Goal: Information Seeking & Learning: Learn about a topic

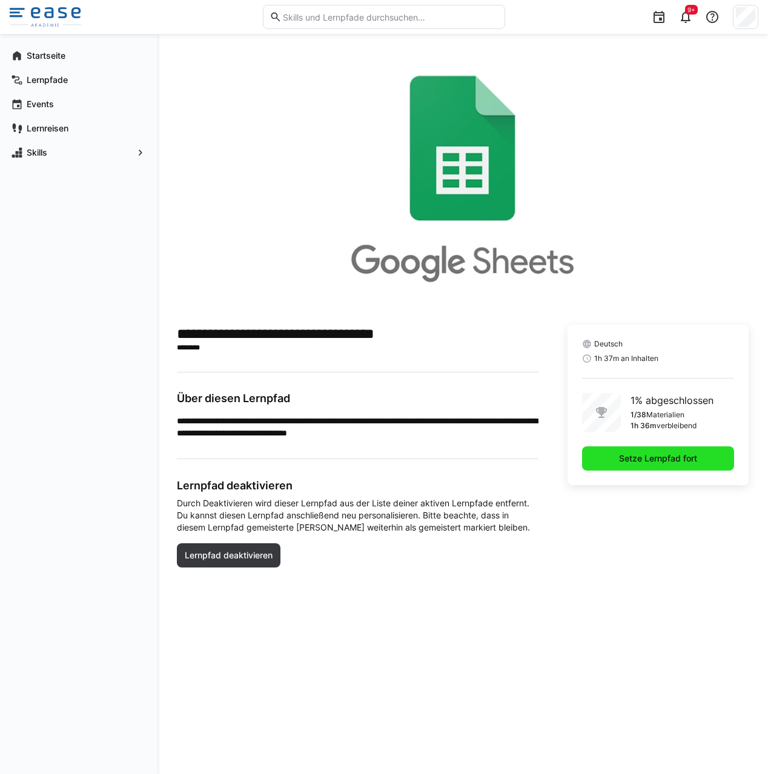
click at [616, 452] on span "Setze Lernpfad fort" at bounding box center [658, 458] width 152 height 24
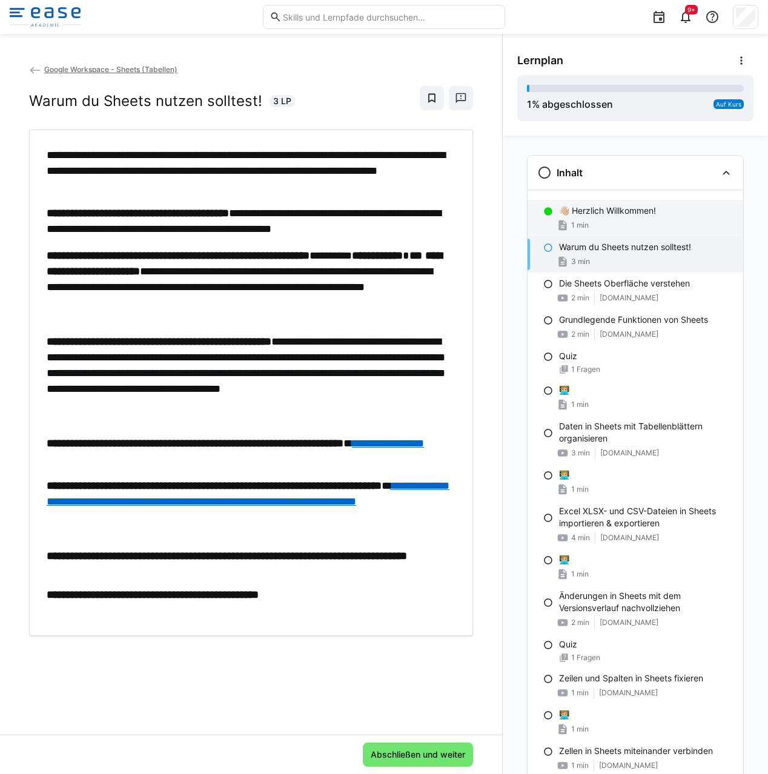
click at [617, 228] on div "1 min" at bounding box center [646, 225] width 174 height 12
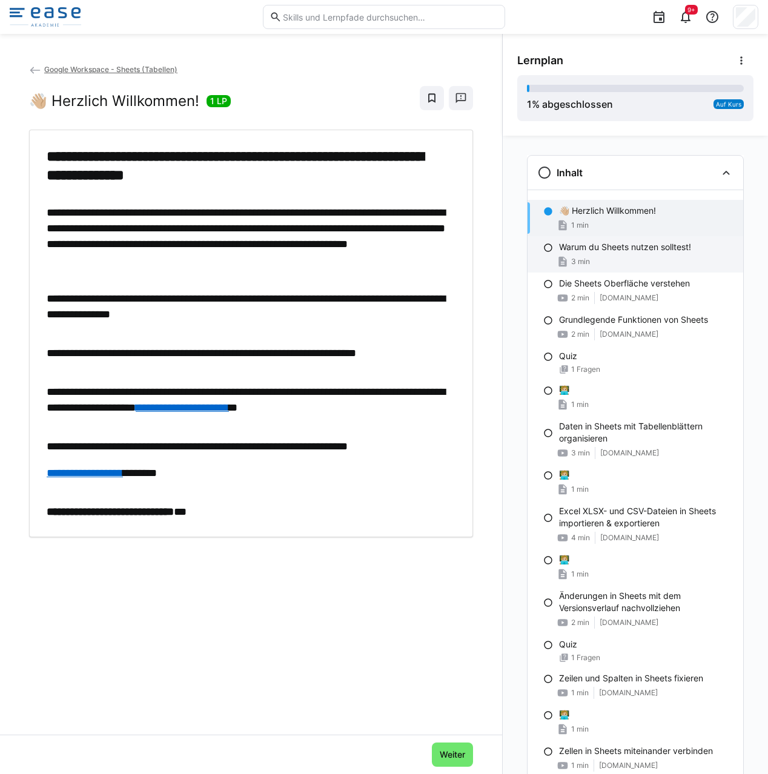
click at [625, 249] on p "Warum du Sheets nutzen solltest!" at bounding box center [625, 247] width 132 height 12
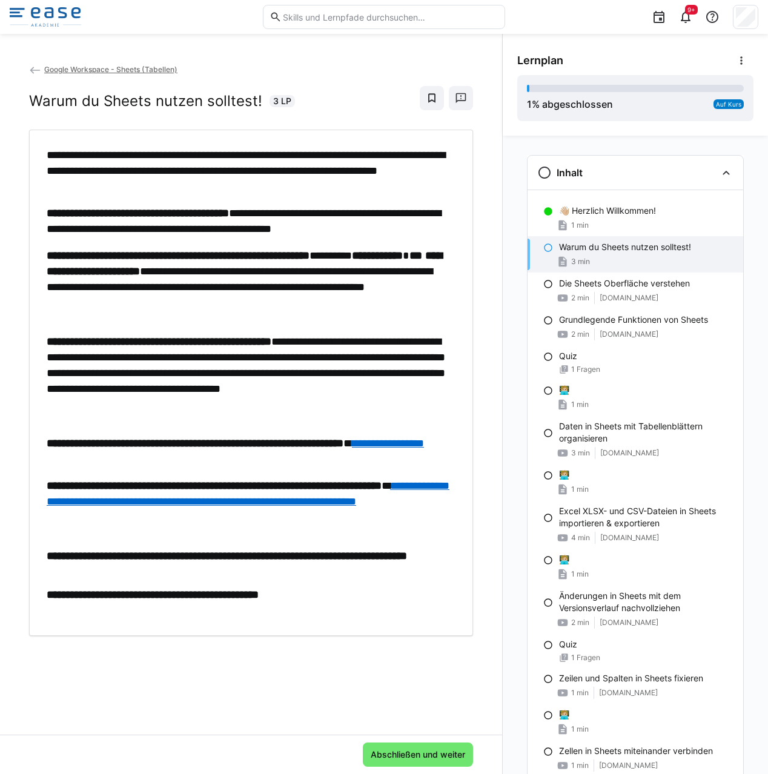
click at [419, 446] on link "**********" at bounding box center [388, 443] width 72 height 11
click at [142, 505] on link "**********" at bounding box center [248, 493] width 403 height 27
click at [399, 751] on span "Abschließen und weiter" at bounding box center [418, 755] width 98 height 12
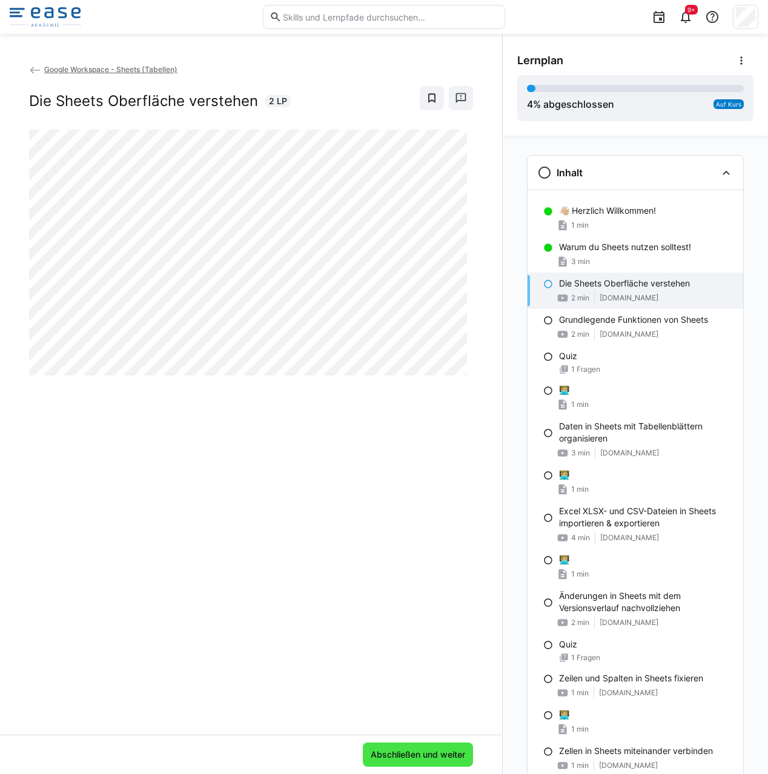
click at [425, 757] on span "Abschließen und weiter" at bounding box center [418, 755] width 98 height 12
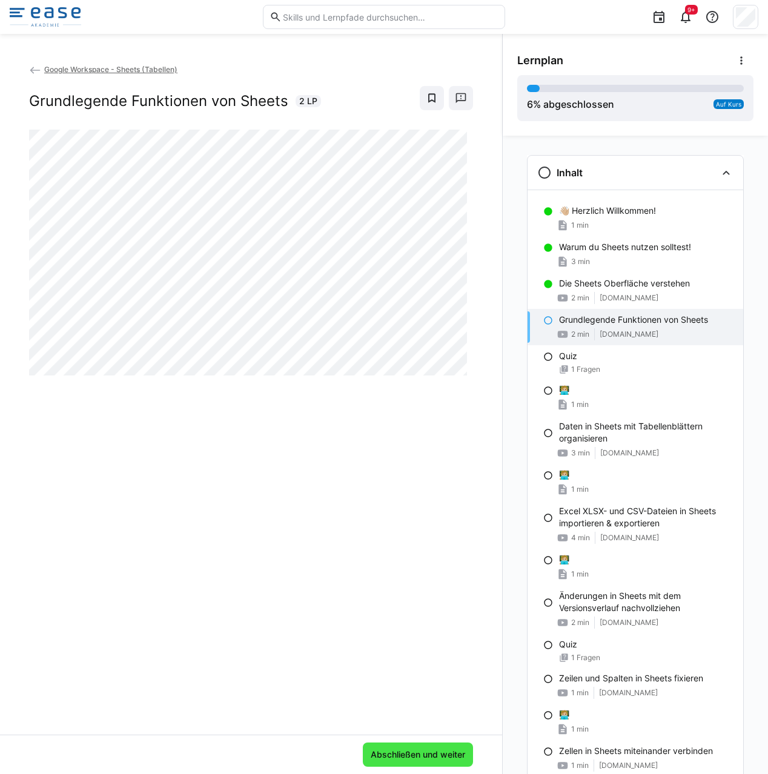
click at [438, 757] on span "Abschließen und weiter" at bounding box center [418, 755] width 98 height 12
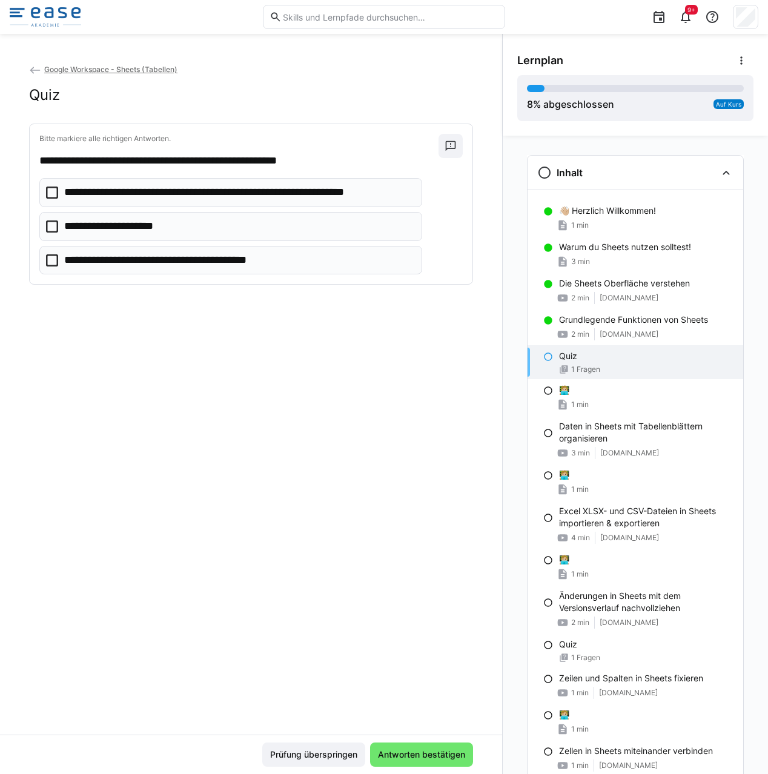
click at [249, 197] on p "**********" at bounding box center [238, 193] width 349 height 16
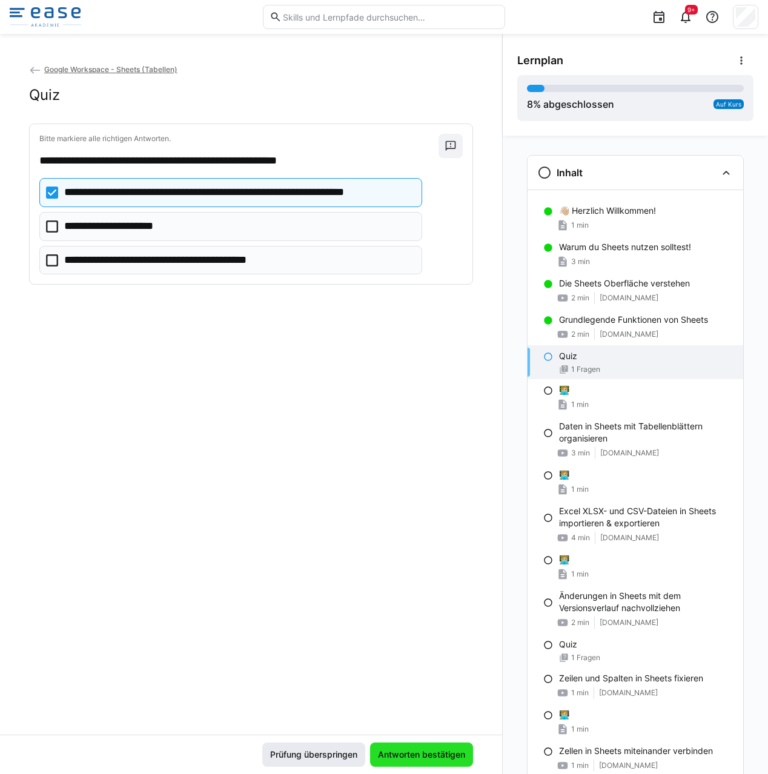
click at [405, 751] on span "Antworten bestätigen" at bounding box center [421, 755] width 91 height 12
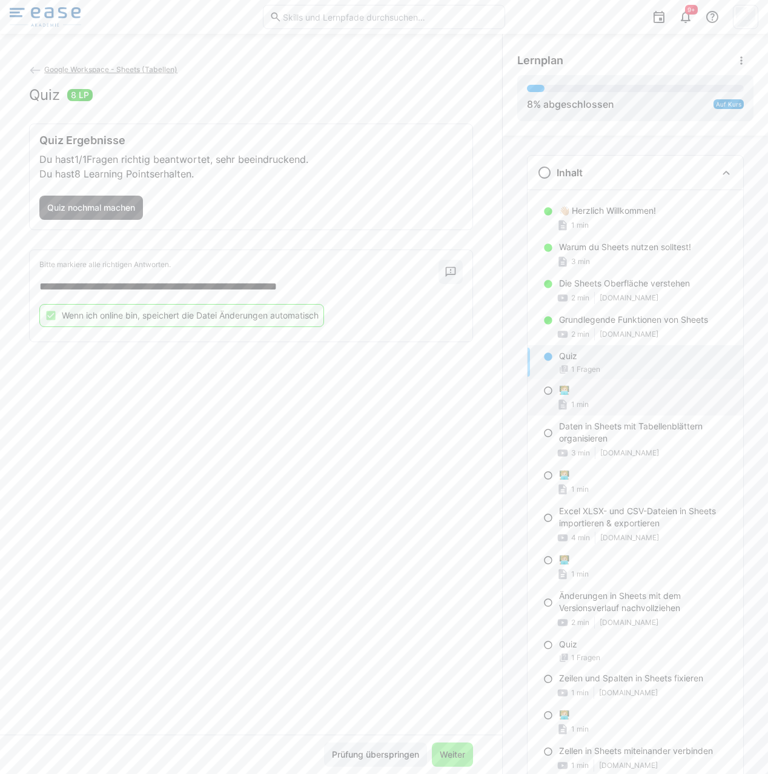
click at [594, 403] on div "1 min" at bounding box center [646, 405] width 174 height 12
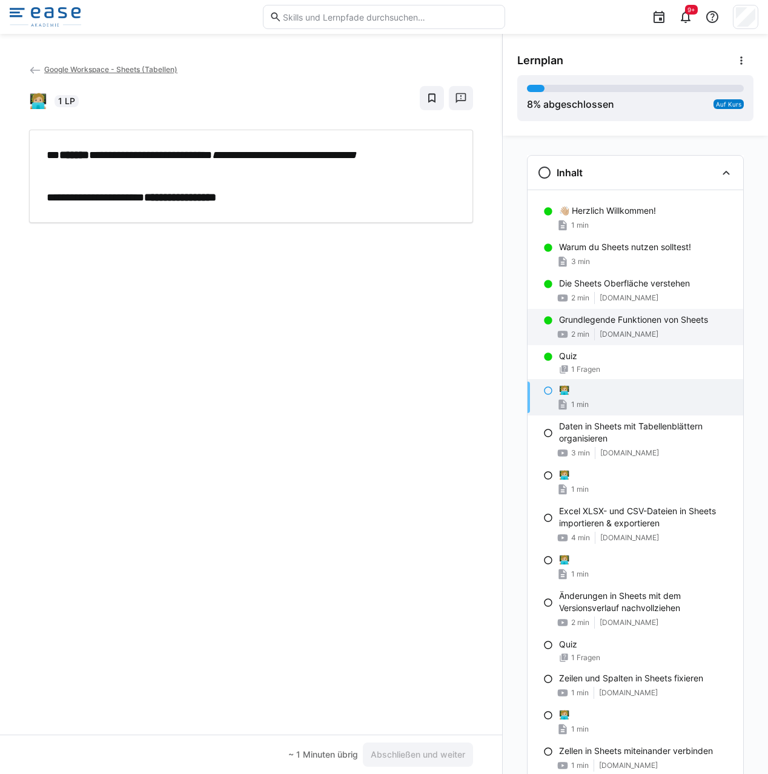
click at [614, 337] on span "[DOMAIN_NAME]" at bounding box center [629, 335] width 59 height 10
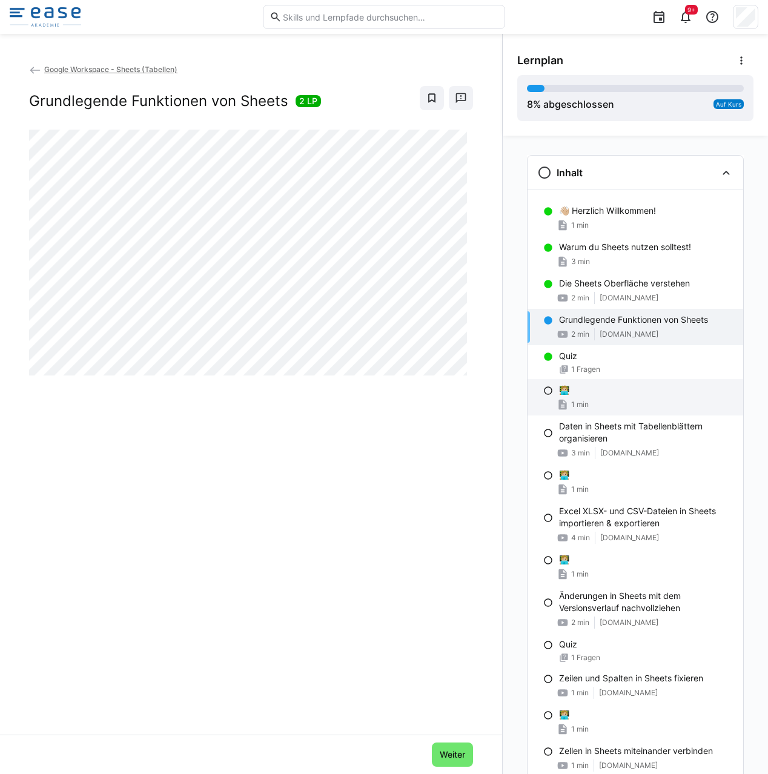
click at [545, 400] on div "🧑🏼‍💻 1 min" at bounding box center [636, 397] width 216 height 36
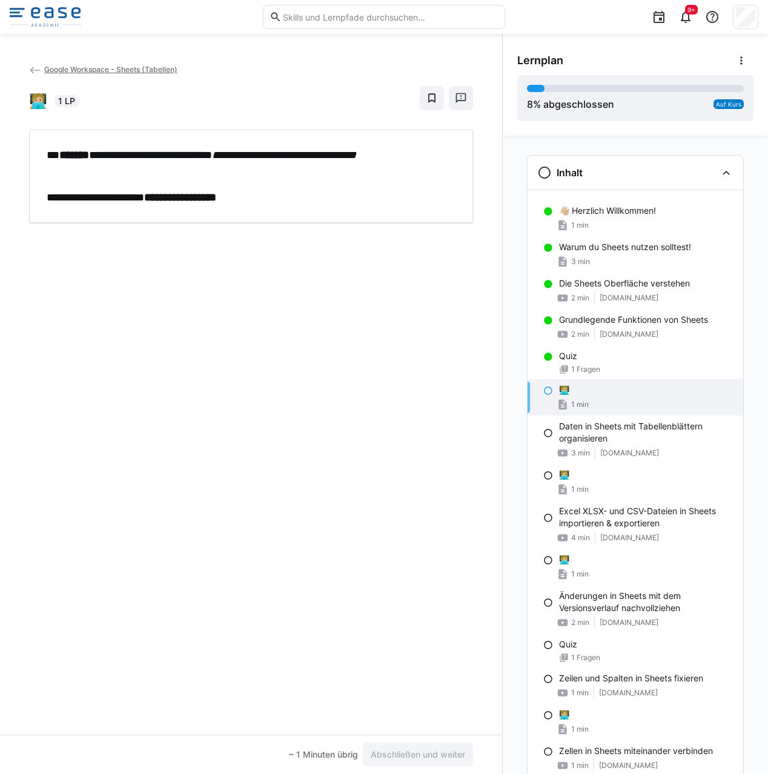
click at [268, 176] on p "**********" at bounding box center [248, 162] width 403 height 31
click at [301, 322] on div "**********" at bounding box center [251, 399] width 502 height 672
click at [344, 422] on div "**********" at bounding box center [251, 399] width 502 height 672
click at [574, 386] on div "🧑🏼‍💻" at bounding box center [646, 390] width 174 height 12
click at [589, 371] on span "1 Fragen" at bounding box center [585, 370] width 29 height 10
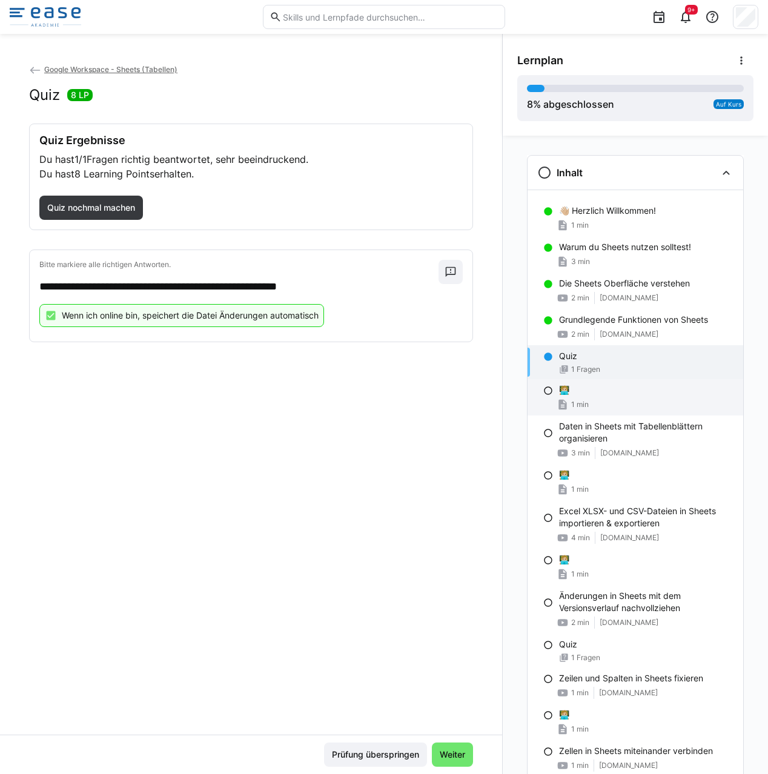
click at [586, 397] on div "🧑🏼‍💻 1 min" at bounding box center [636, 397] width 216 height 36
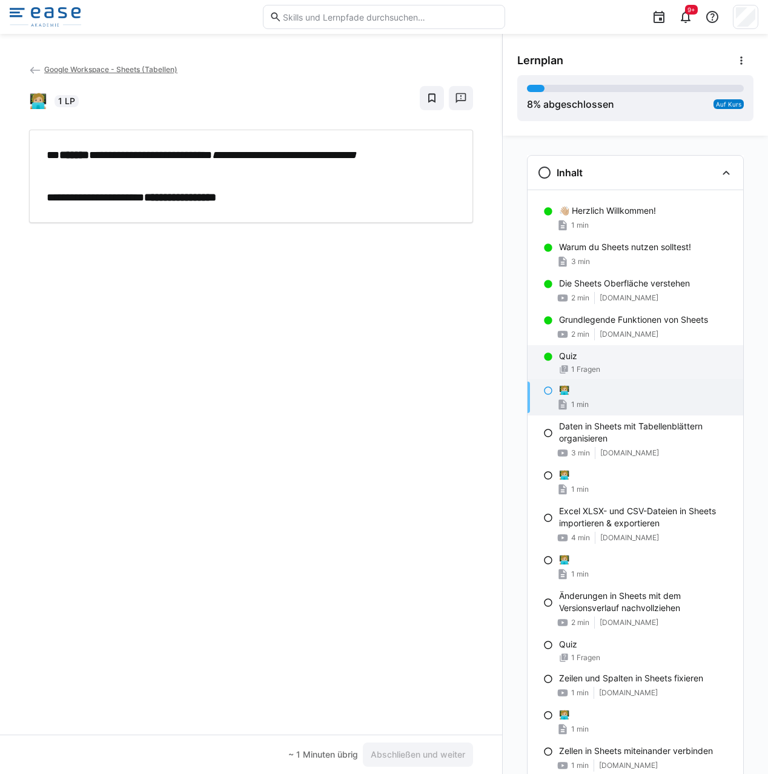
click at [585, 369] on span "1 Fragen" at bounding box center [585, 370] width 29 height 10
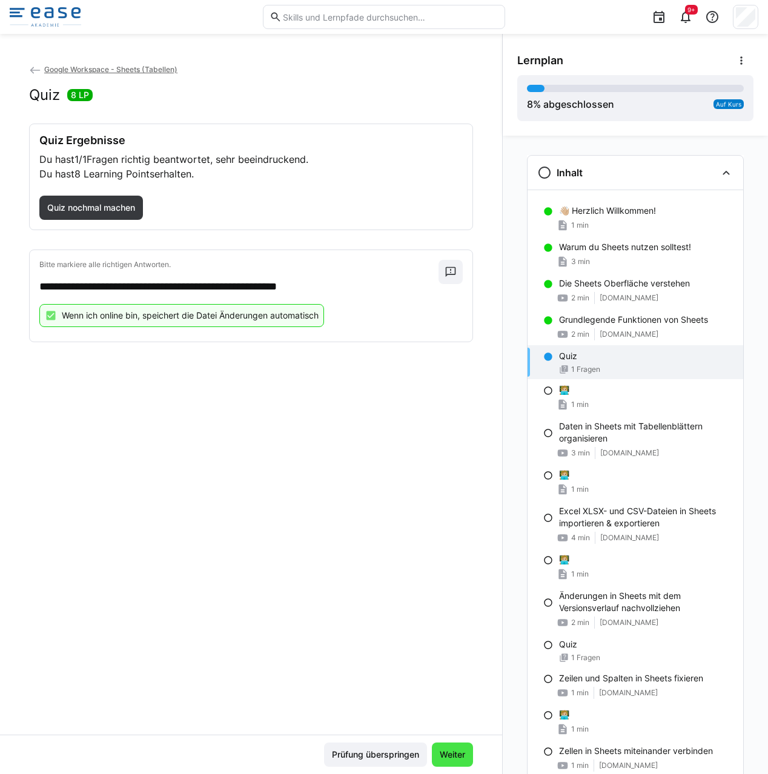
click at [446, 754] on span "Weiter" at bounding box center [452, 755] width 29 height 12
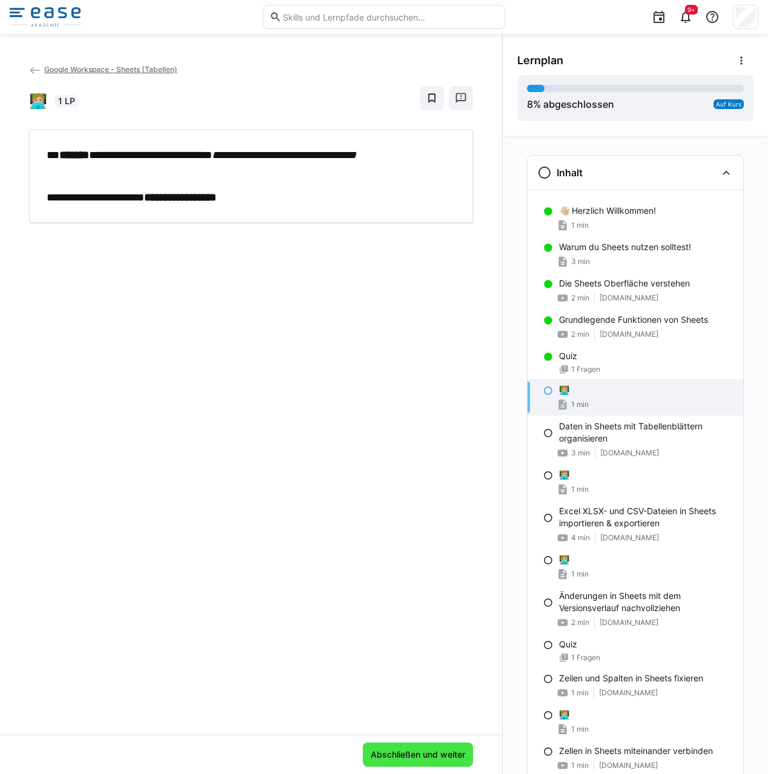
click at [429, 755] on span "Abschließen und weiter" at bounding box center [418, 755] width 98 height 12
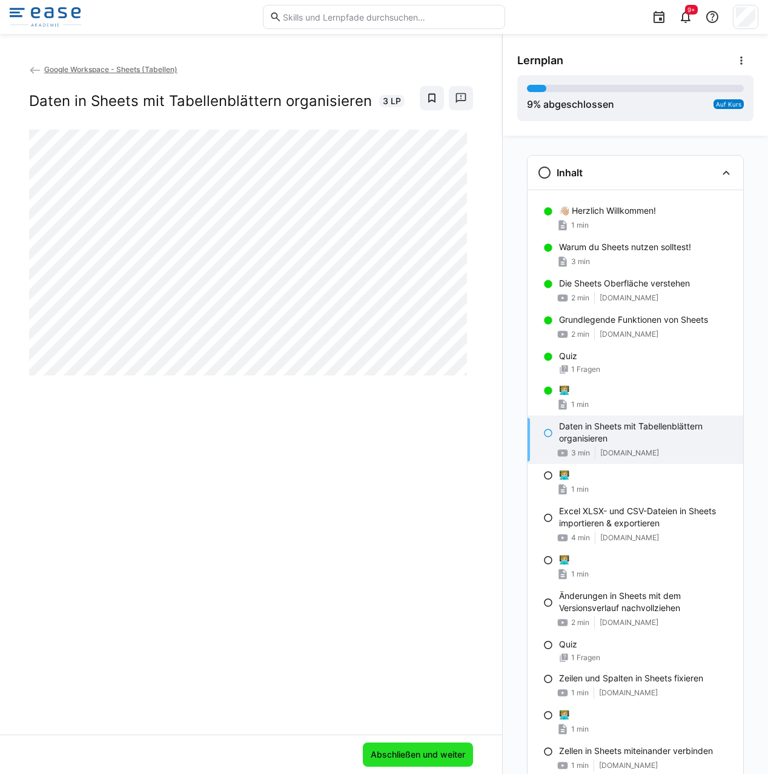
click at [432, 763] on span "Abschließen und weiter" at bounding box center [418, 755] width 110 height 24
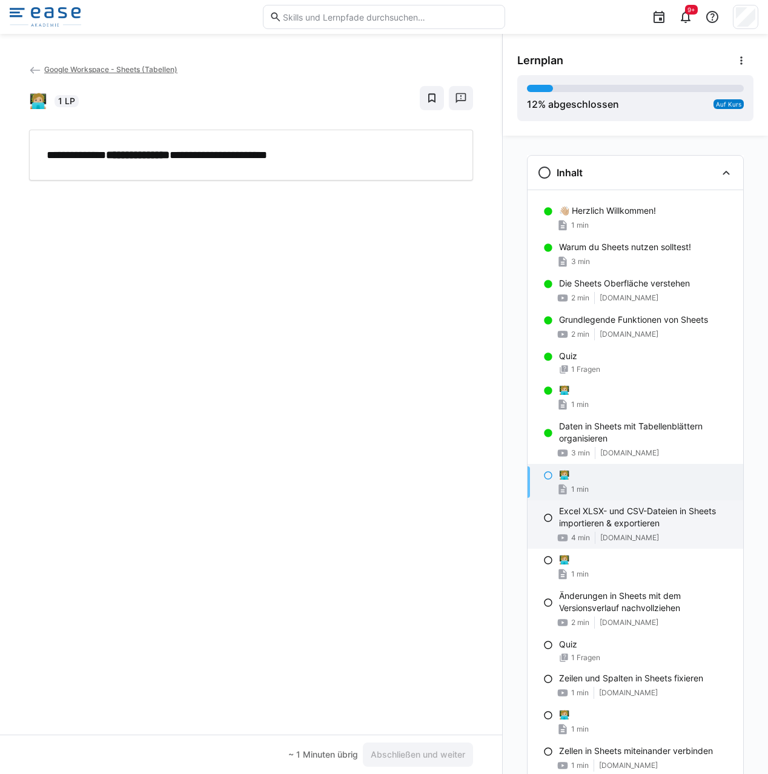
click at [632, 535] on span "[DOMAIN_NAME]" at bounding box center [629, 538] width 59 height 10
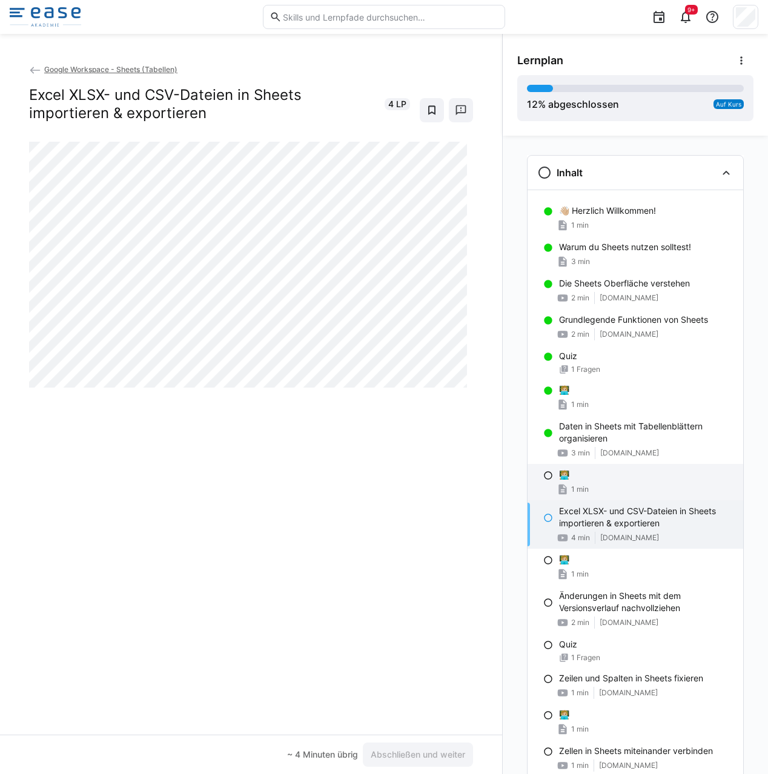
click at [615, 491] on div "1 min" at bounding box center [646, 489] width 174 height 12
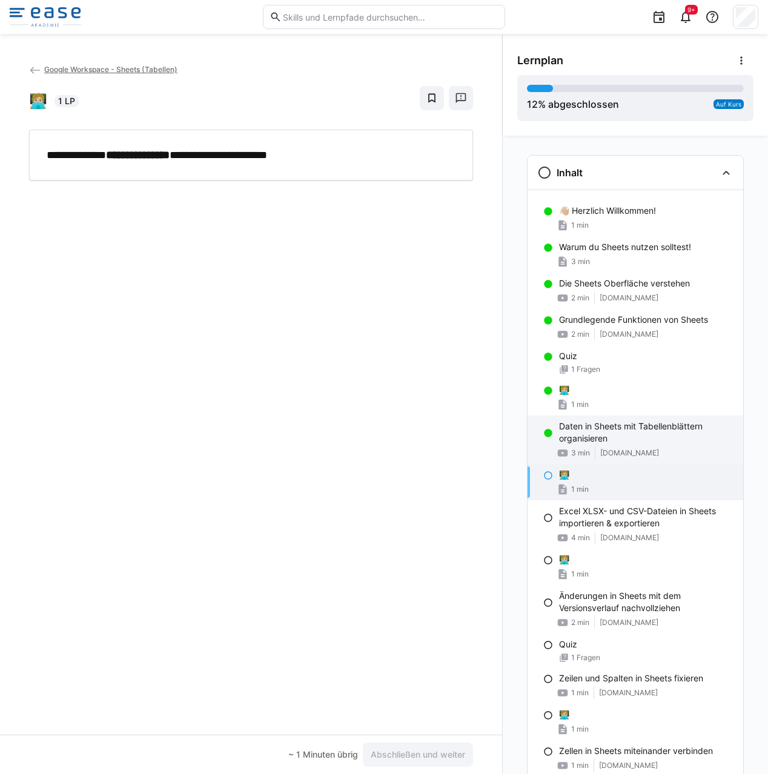
click at [626, 431] on p "Daten in Sheets mit Tabellenblättern organisieren" at bounding box center [646, 432] width 174 height 24
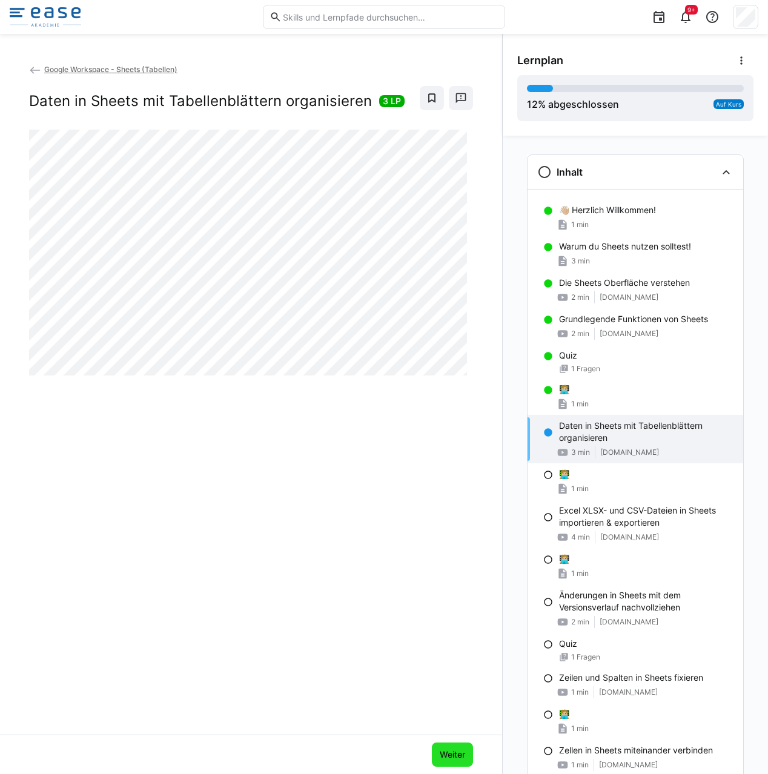
click at [449, 762] on span "Weiter" at bounding box center [452, 755] width 41 height 24
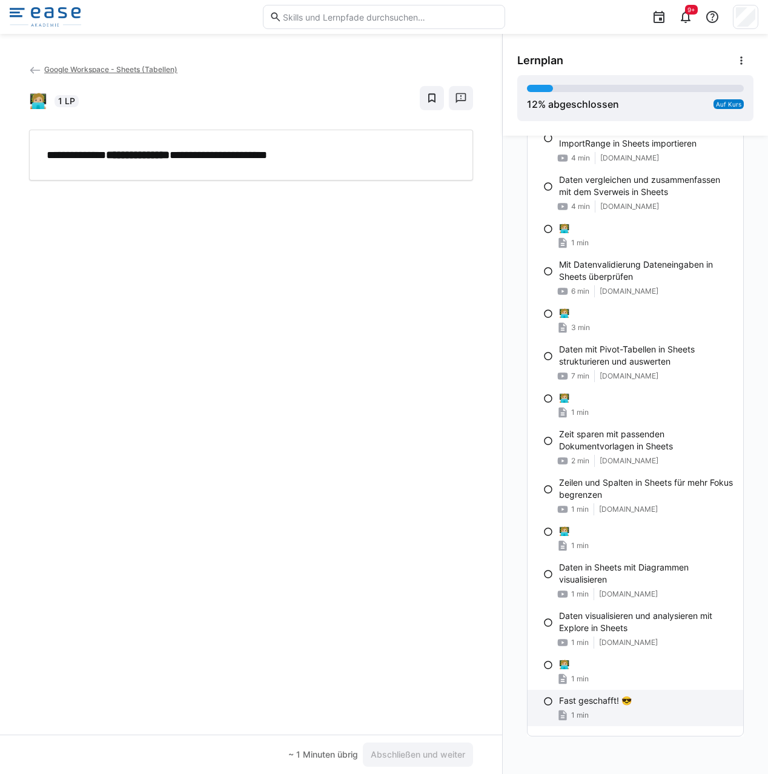
scroll to position [0, 0]
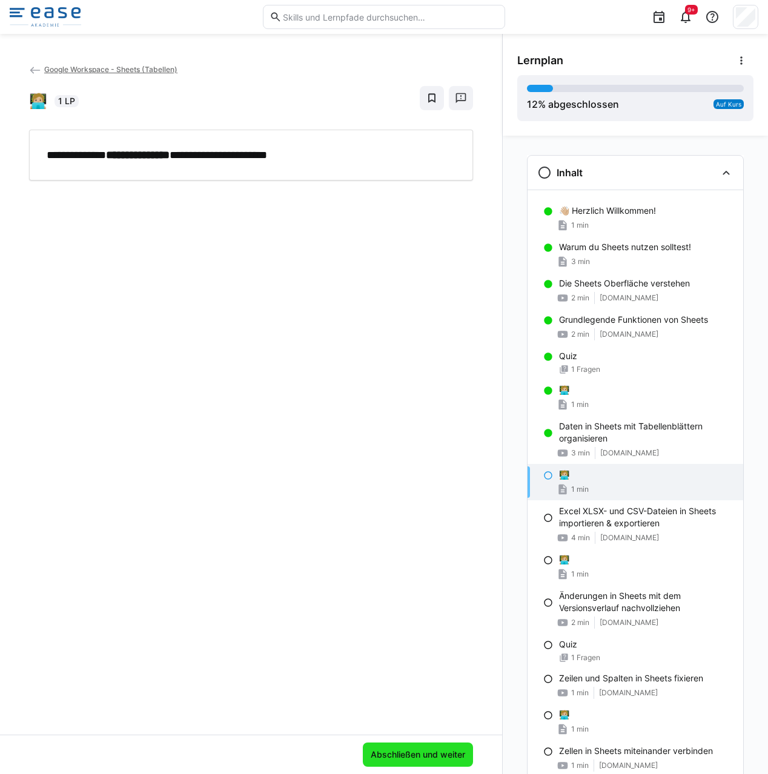
click at [423, 763] on span "Abschließen und weiter" at bounding box center [418, 755] width 110 height 24
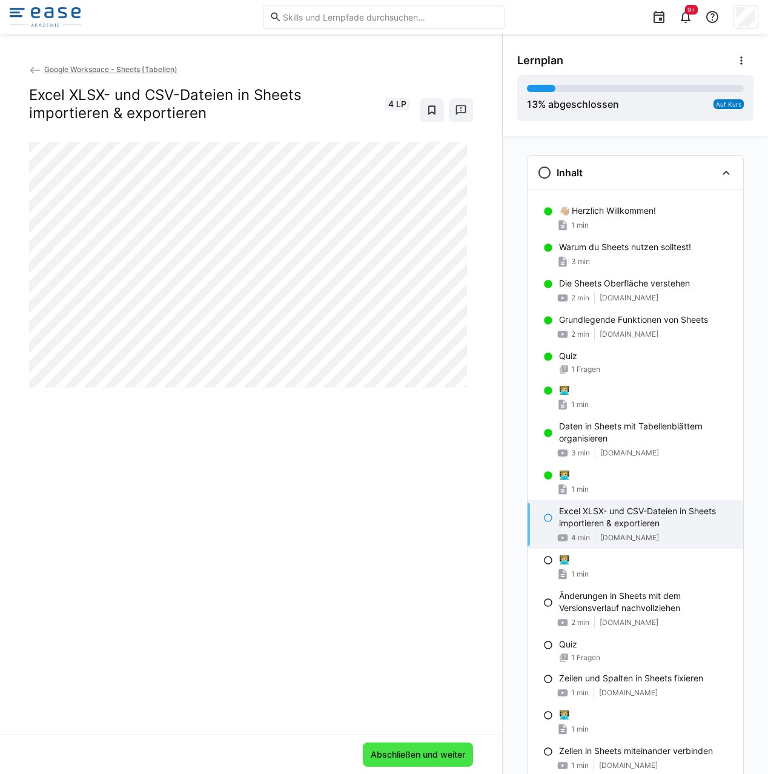
click at [432, 760] on span "Abschließen und weiter" at bounding box center [418, 755] width 98 height 12
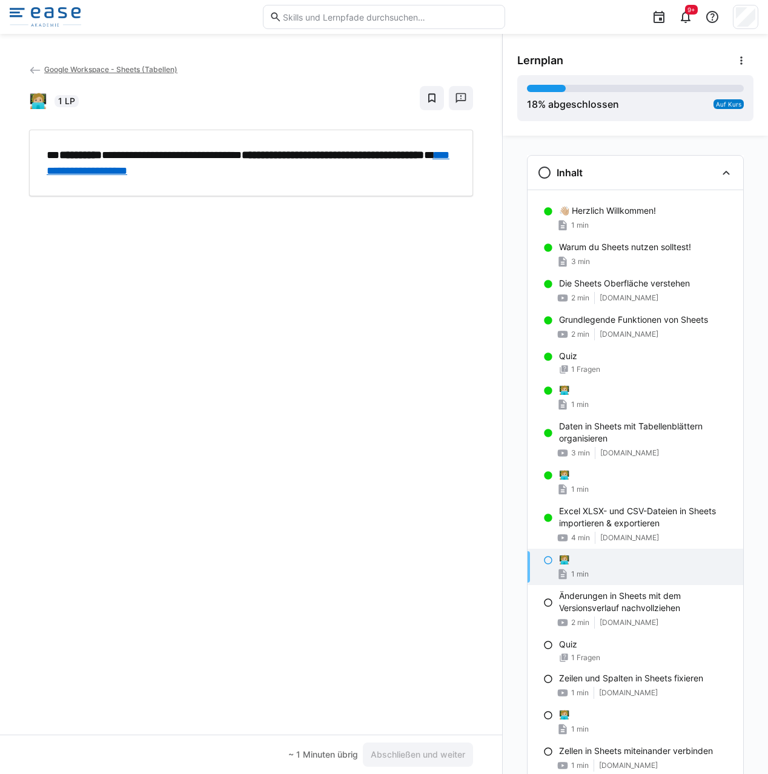
click at [213, 173] on link "**********" at bounding box center [248, 163] width 403 height 27
click at [469, 245] on div "**********" at bounding box center [251, 399] width 502 height 672
click at [474, 230] on div "**********" at bounding box center [251, 399] width 502 height 672
click at [429, 757] on span "Abschließen und weiter" at bounding box center [418, 755] width 98 height 12
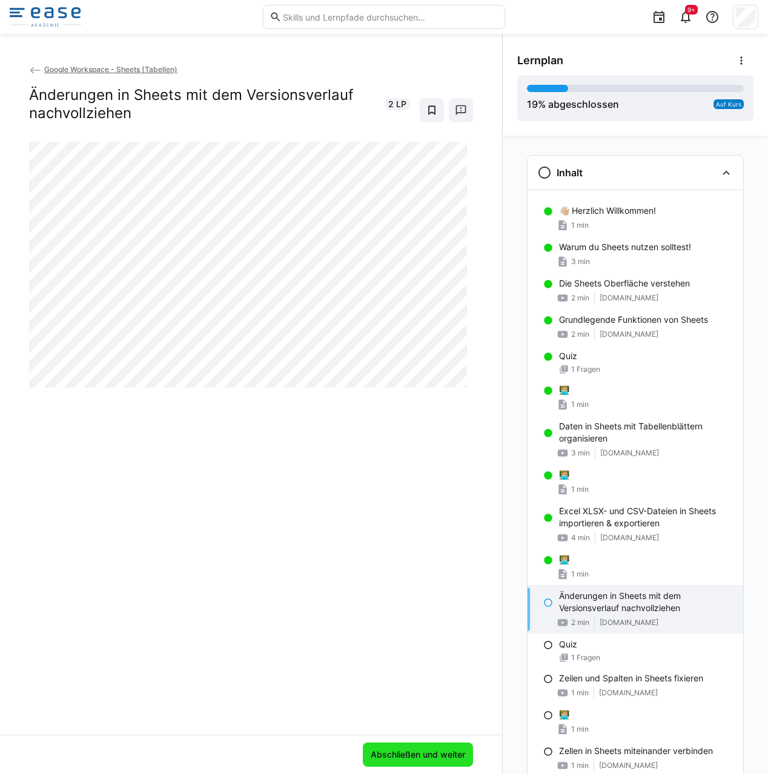
click at [431, 757] on span "Abschließen und weiter" at bounding box center [418, 755] width 98 height 12
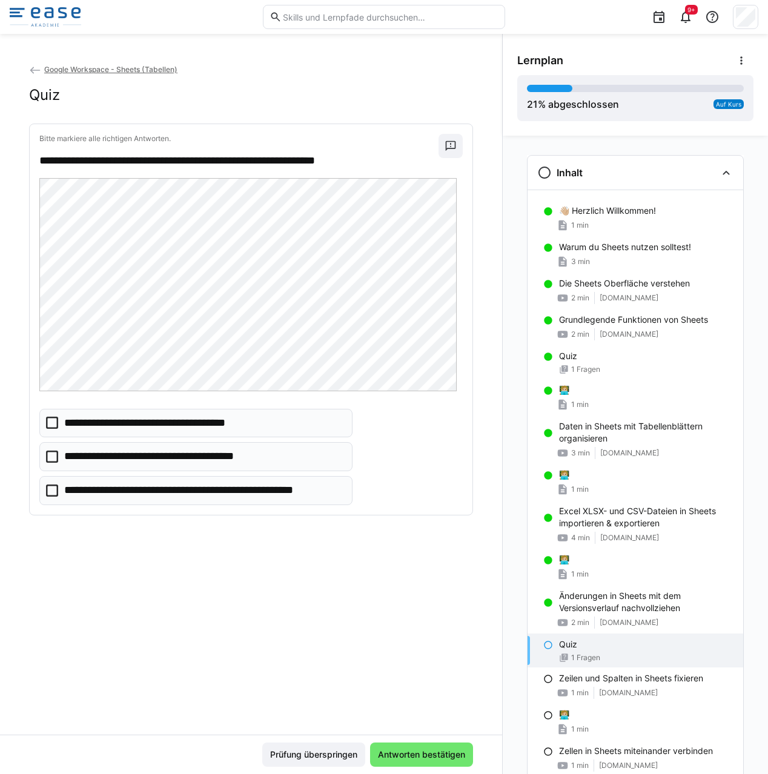
click at [225, 490] on p "**********" at bounding box center [203, 491] width 279 height 16
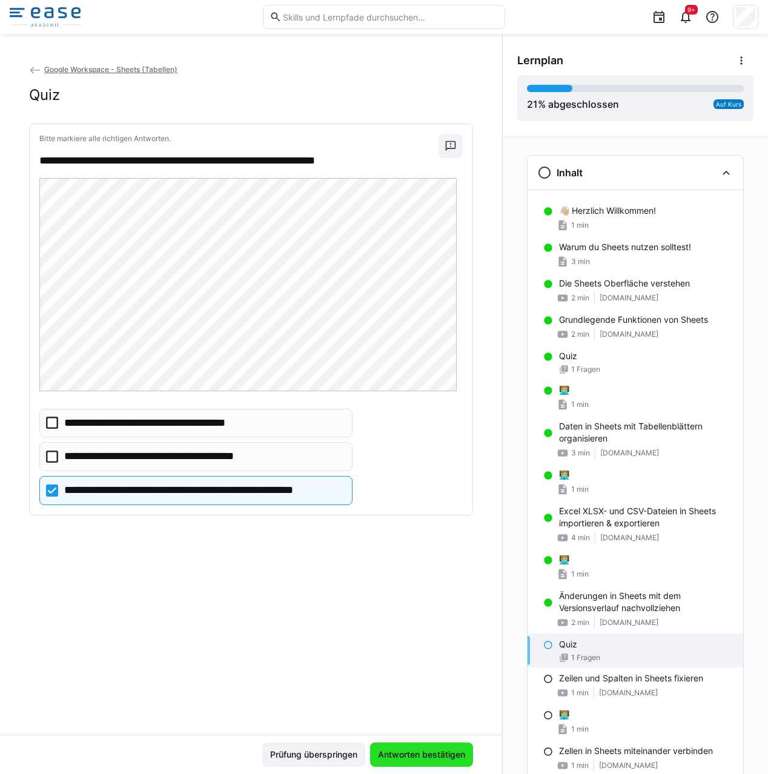
click at [419, 752] on span "Antworten bestätigen" at bounding box center [421, 755] width 91 height 12
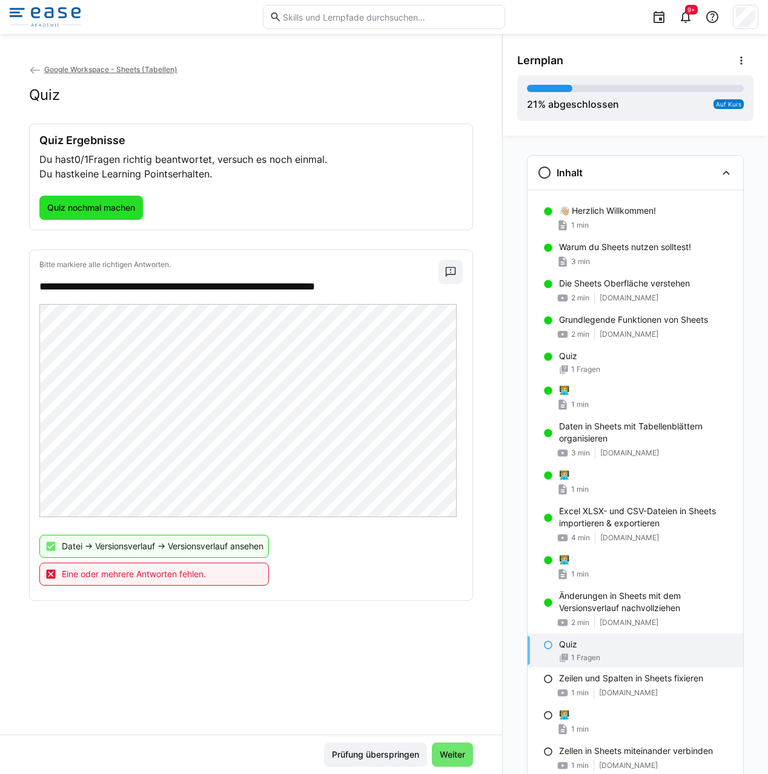
click at [108, 212] on span "Quiz nochmal machen" at bounding box center [90, 208] width 91 height 12
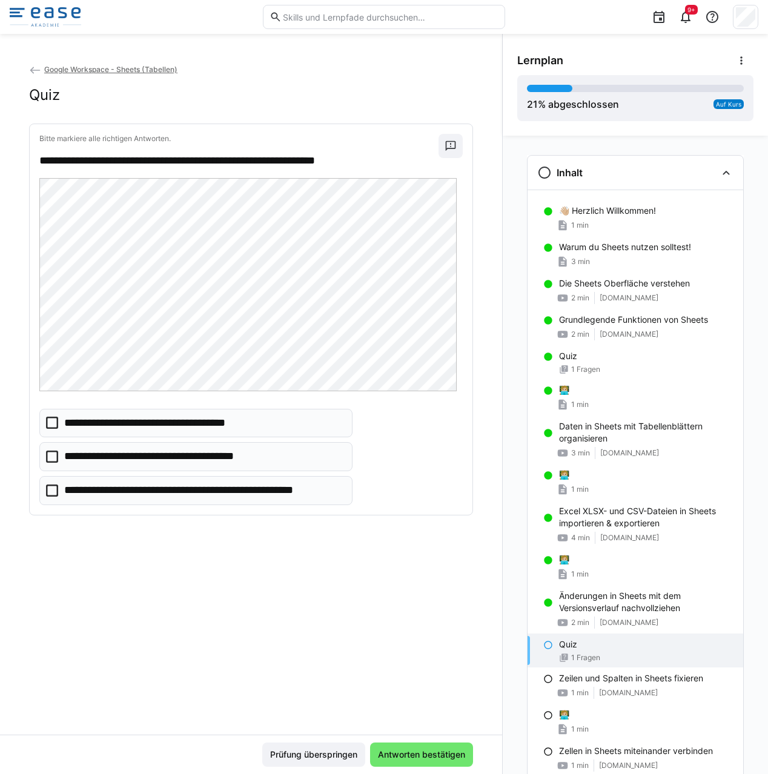
click at [123, 460] on p "**********" at bounding box center [175, 457] width 222 height 16
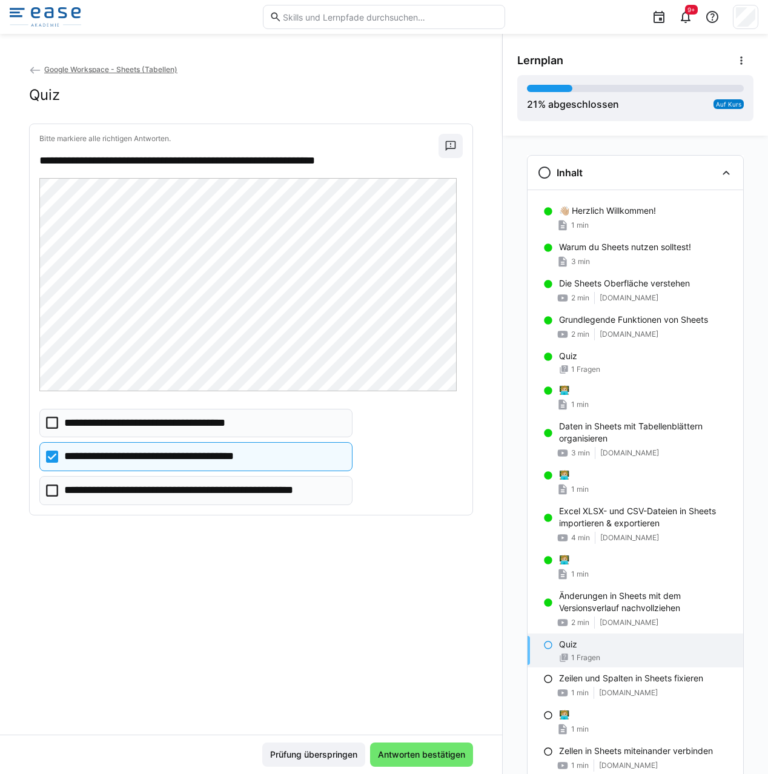
drag, startPoint x: 114, startPoint y: 491, endPoint x: 139, endPoint y: 503, distance: 27.6
click at [115, 492] on p "**********" at bounding box center [203, 491] width 279 height 16
click at [419, 749] on span "Antworten bestätigen" at bounding box center [421, 755] width 91 height 12
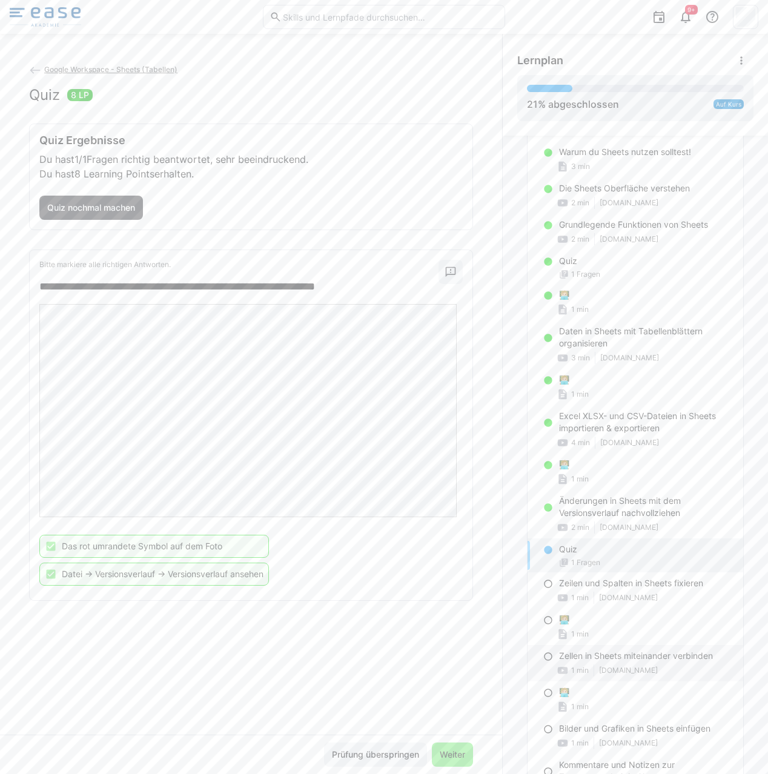
scroll to position [97, 0]
click at [663, 588] on div "Zeilen und Spalten in Sheets fixieren 1 min [DOMAIN_NAME]" at bounding box center [636, 589] width 216 height 36
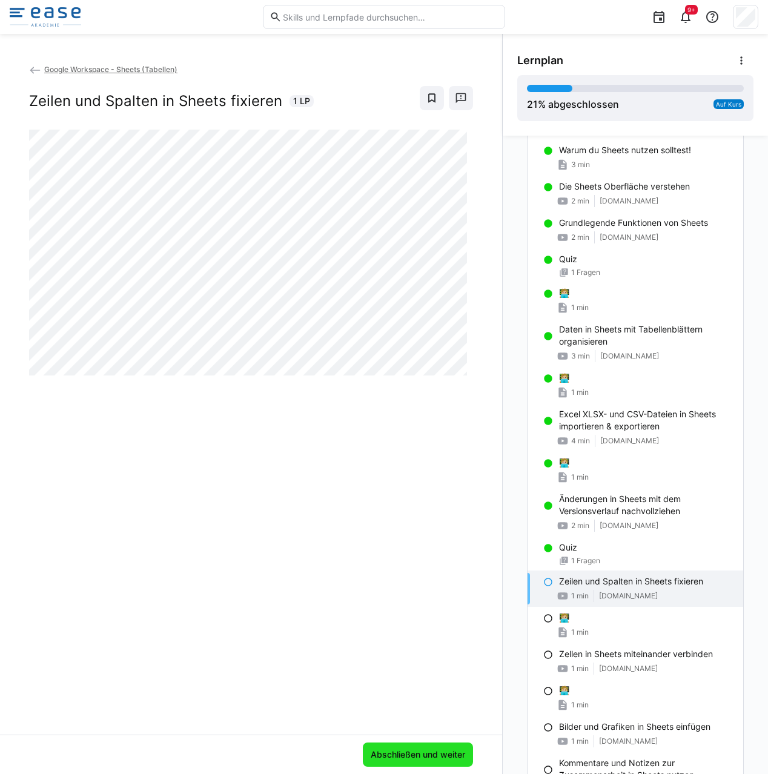
click at [436, 754] on span "Abschließen und weiter" at bounding box center [418, 755] width 98 height 12
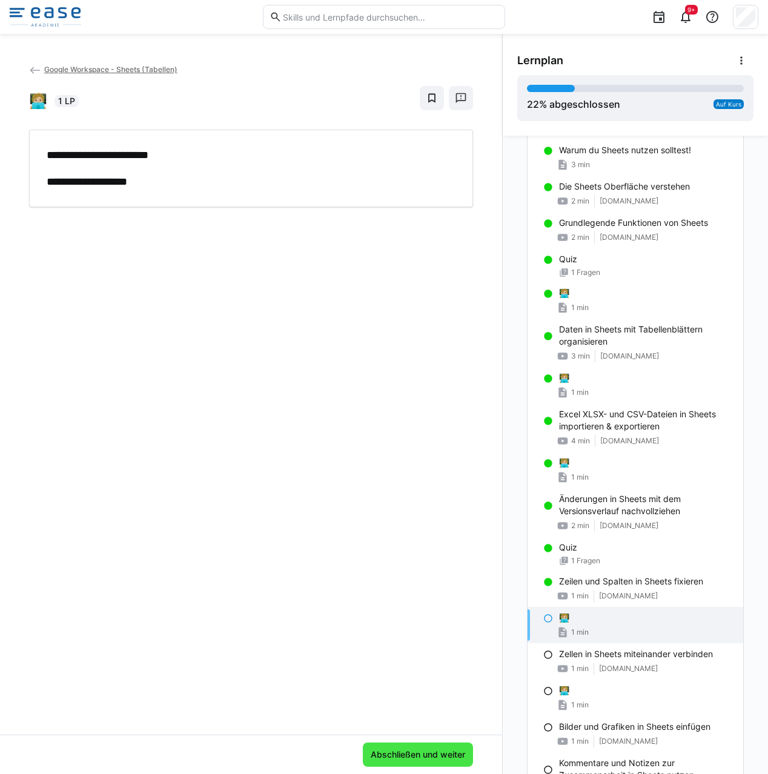
click at [434, 759] on span "Abschließen und weiter" at bounding box center [418, 755] width 98 height 12
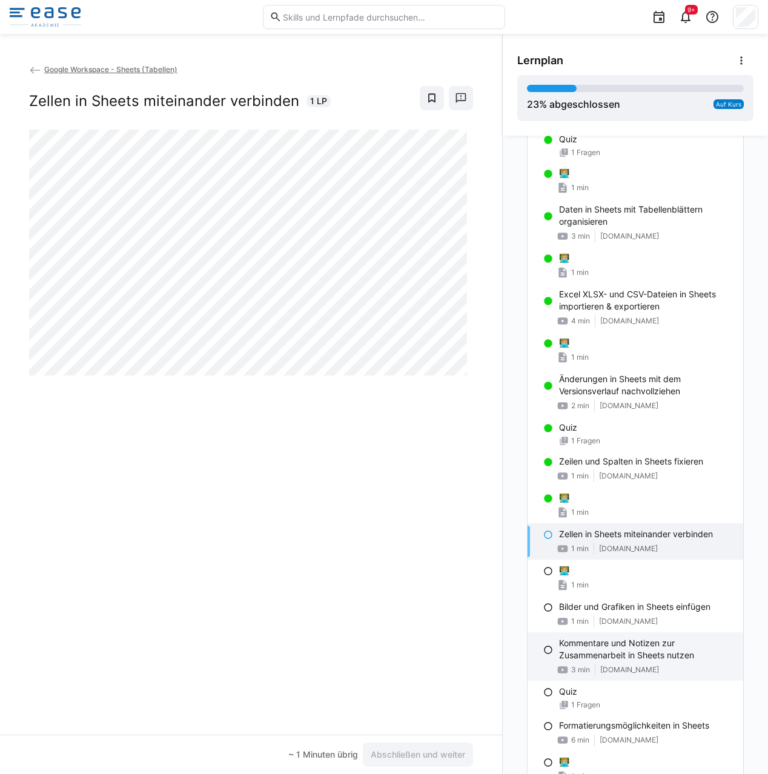
scroll to position [230, 0]
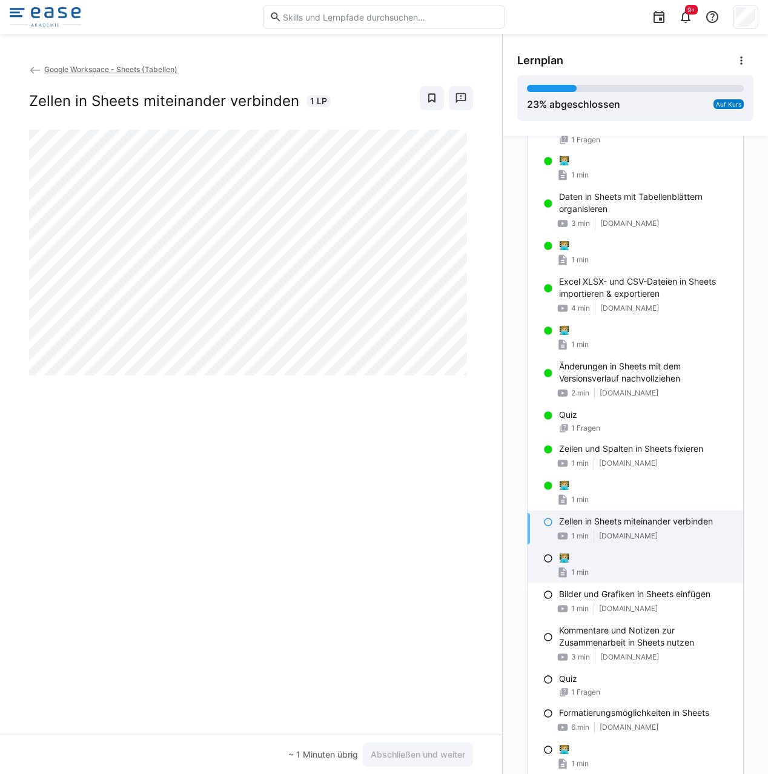
click at [578, 569] on span "1 min" at bounding box center [580, 573] width 18 height 10
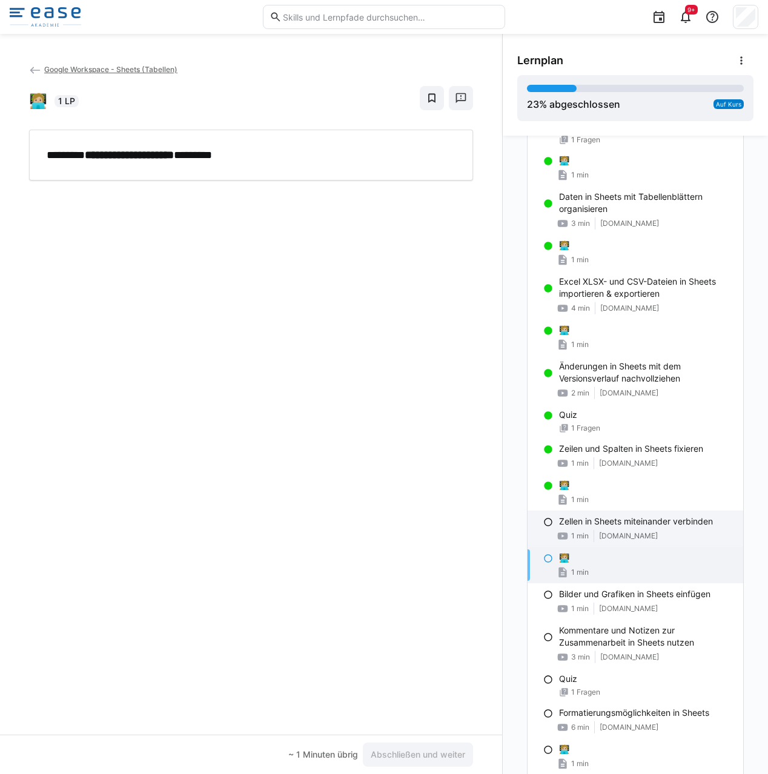
drag, startPoint x: 602, startPoint y: 529, endPoint x: 596, endPoint y: 537, distance: 9.9
click at [602, 530] on div "1 min [DOMAIN_NAME]" at bounding box center [646, 536] width 174 height 12
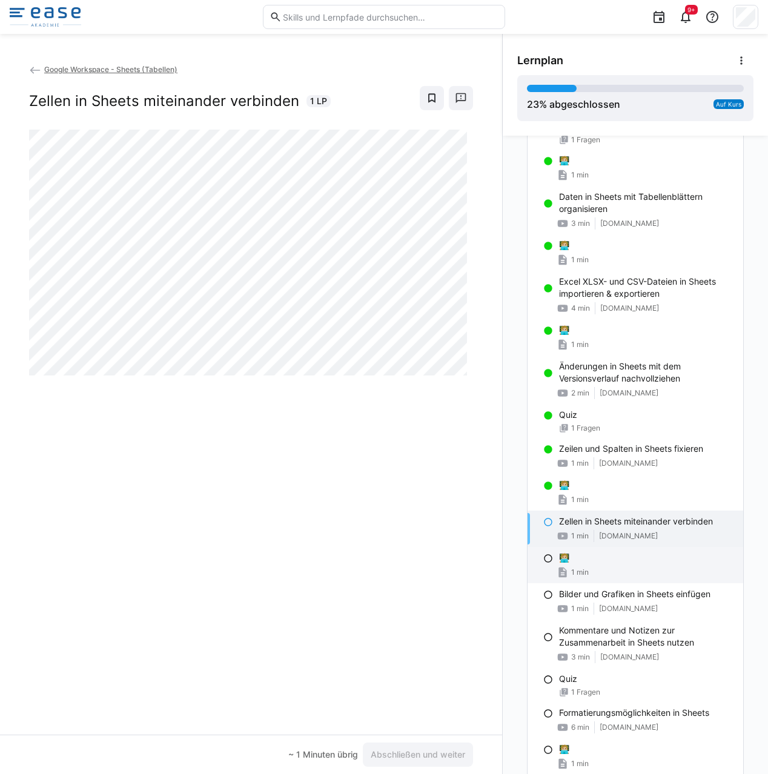
click at [606, 574] on div "1 min" at bounding box center [646, 572] width 174 height 12
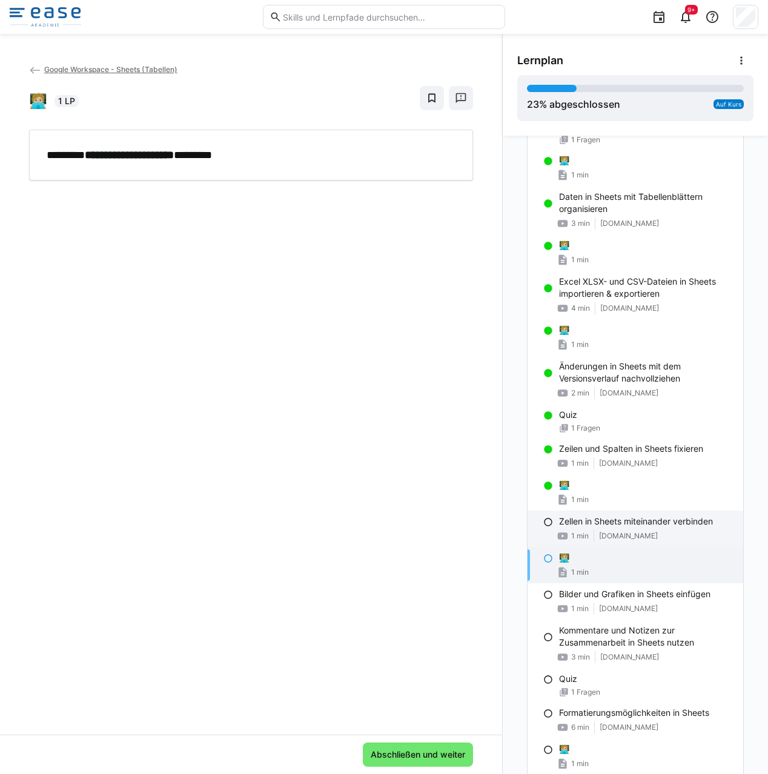
click at [597, 523] on p "Zellen in Sheets miteinander verbinden" at bounding box center [636, 521] width 154 height 12
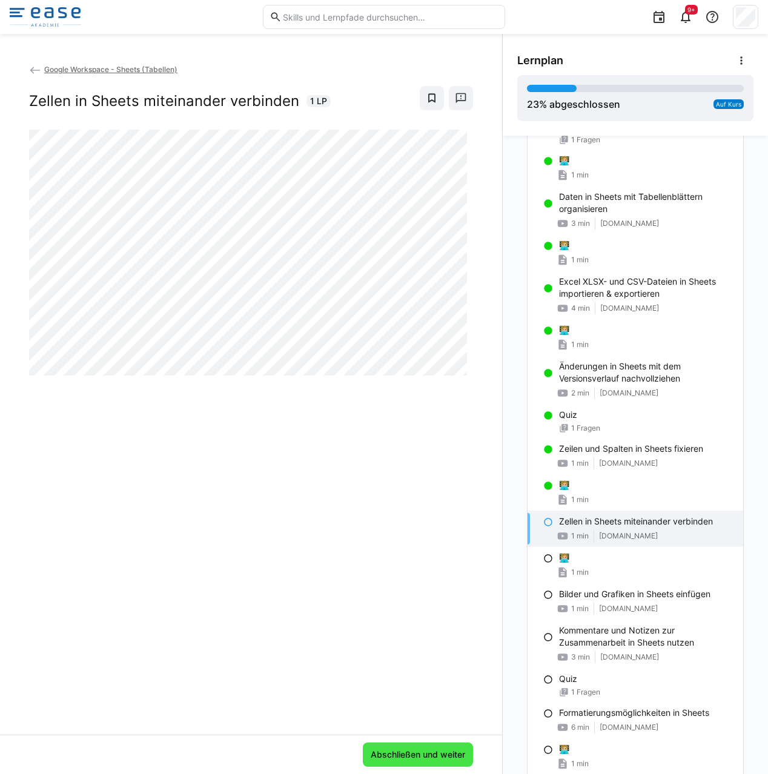
click at [450, 755] on span "Abschließen und weiter" at bounding box center [418, 755] width 98 height 12
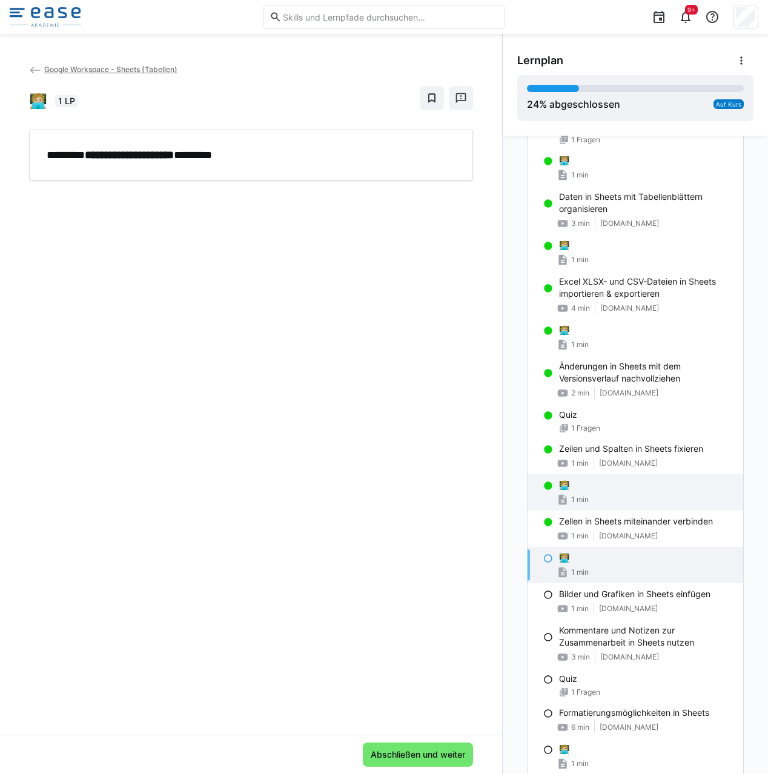
click at [635, 501] on div "1 min" at bounding box center [646, 500] width 174 height 12
click at [635, 574] on div "1 min" at bounding box center [646, 572] width 174 height 12
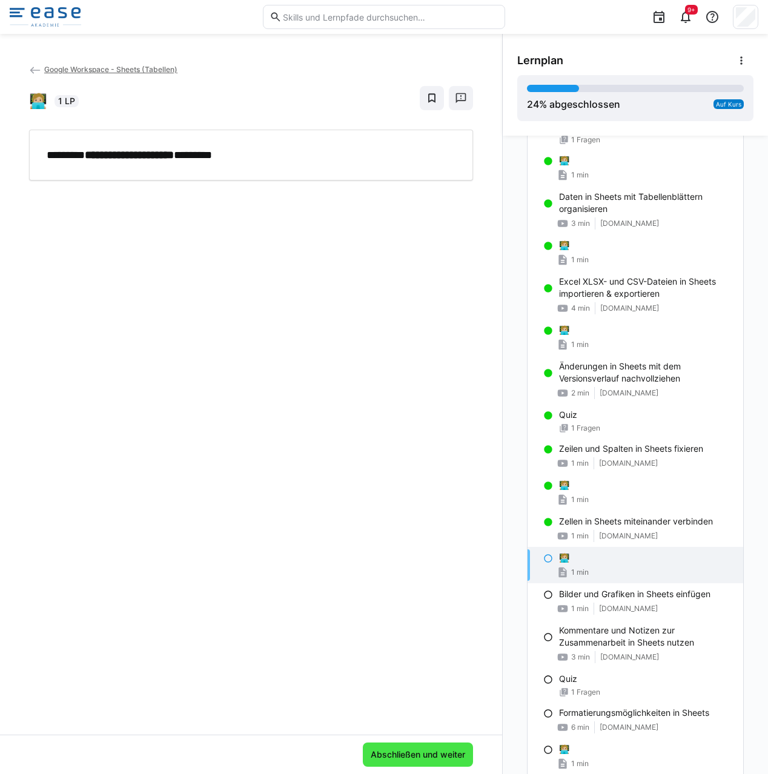
click at [411, 750] on span "Abschließen und weiter" at bounding box center [418, 755] width 98 height 12
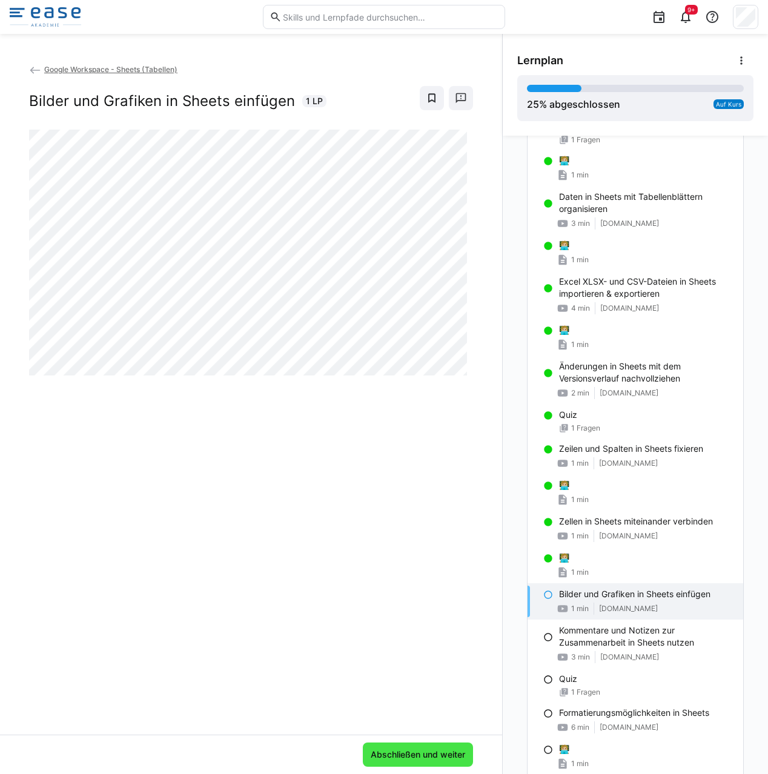
click at [443, 749] on span "Abschließen und weiter" at bounding box center [418, 755] width 98 height 12
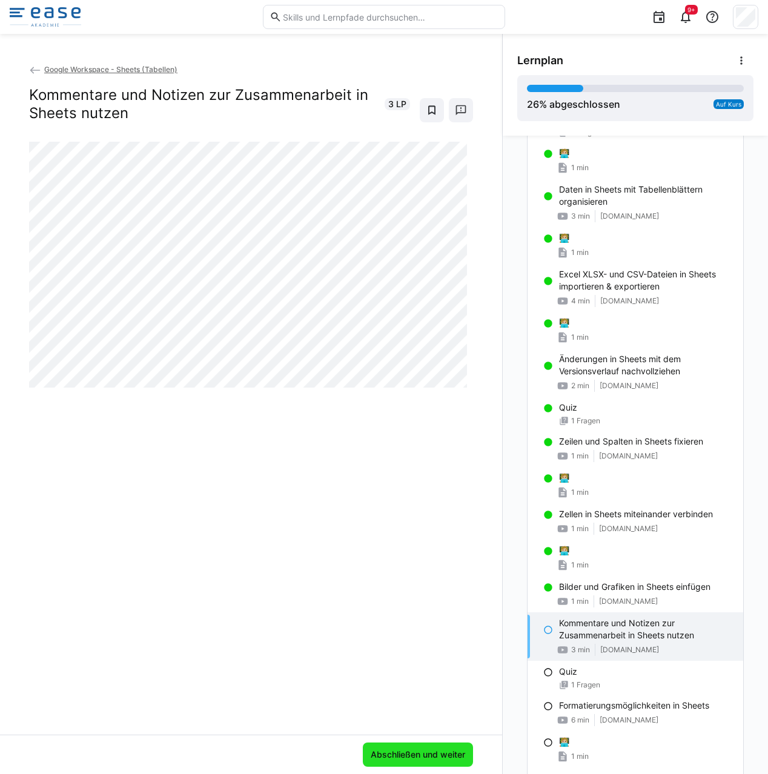
scroll to position [236, 0]
click at [423, 752] on span "Abschließen und weiter" at bounding box center [418, 755] width 98 height 12
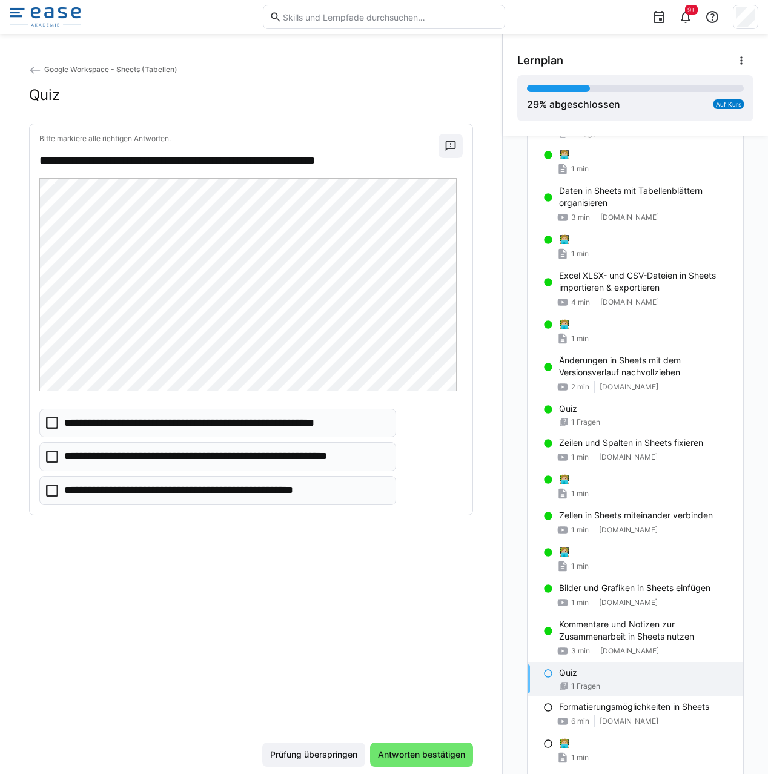
click at [175, 495] on p "**********" at bounding box center [202, 491] width 276 height 16
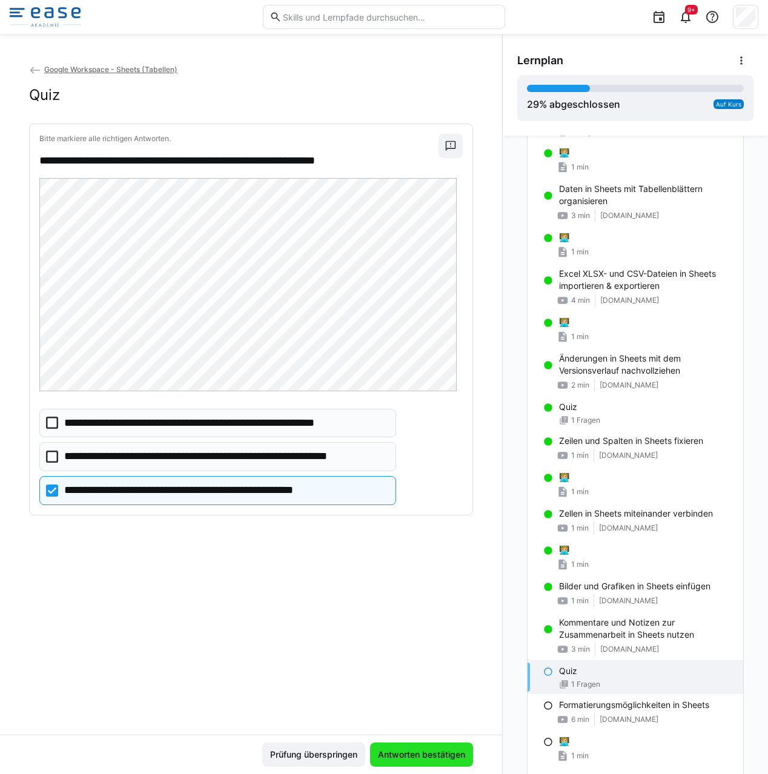
click at [396, 760] on span "Antworten bestätigen" at bounding box center [421, 755] width 91 height 12
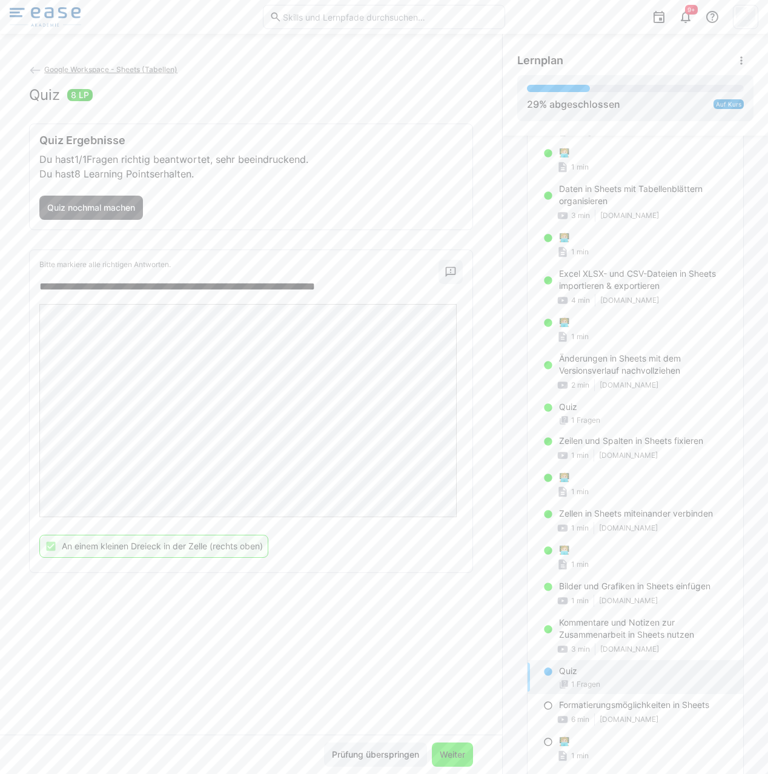
click at [446, 749] on span "Weiter" at bounding box center [452, 755] width 29 height 12
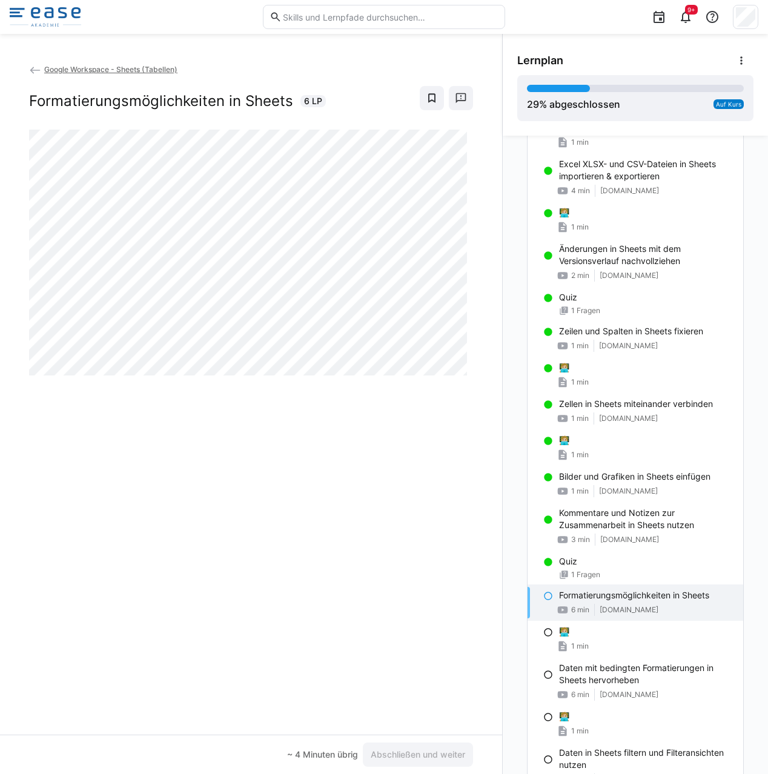
scroll to position [372, 0]
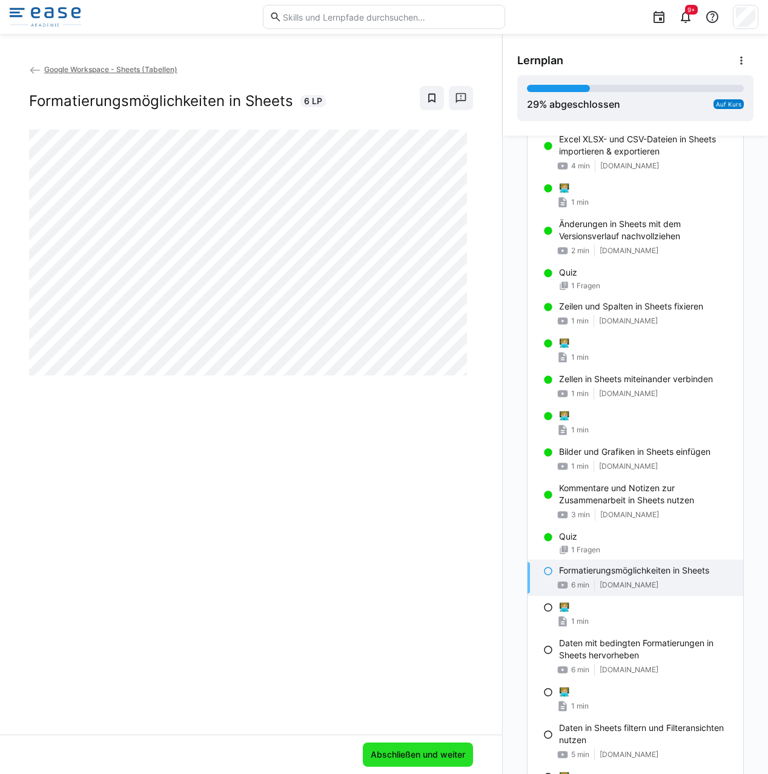
click at [442, 750] on span "Abschließen und weiter" at bounding box center [418, 755] width 98 height 12
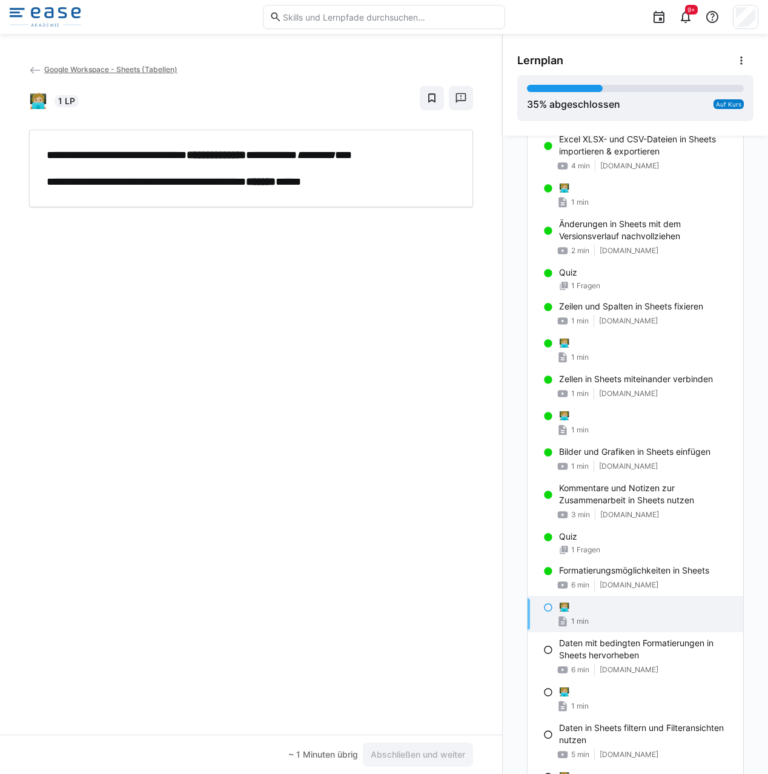
click at [620, 605] on div "🧑🏼‍💻" at bounding box center [646, 607] width 174 height 12
click at [426, 755] on span "Abschließen und weiter" at bounding box center [418, 755] width 98 height 12
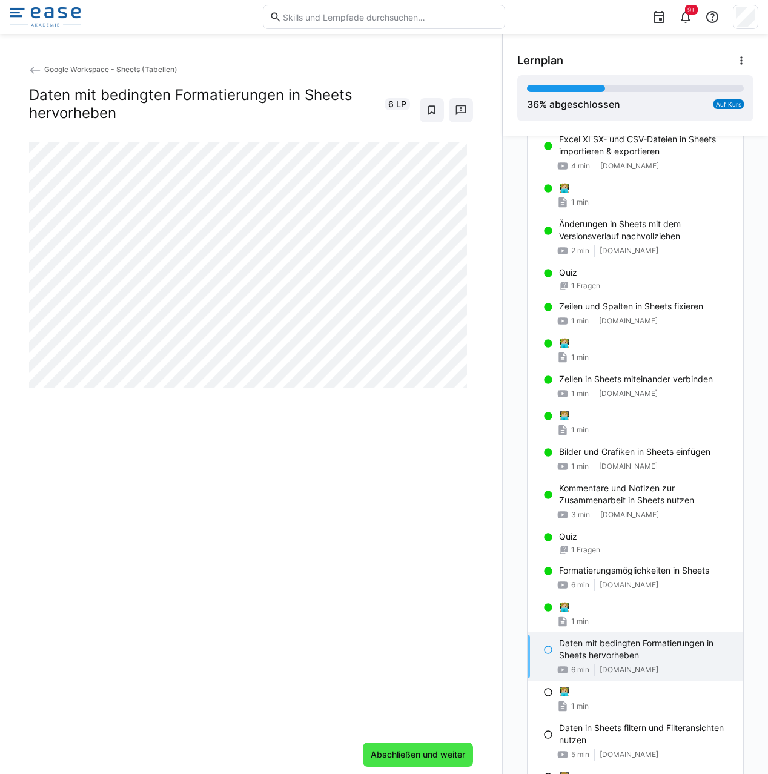
click at [424, 757] on span "Abschließen und weiter" at bounding box center [418, 755] width 98 height 12
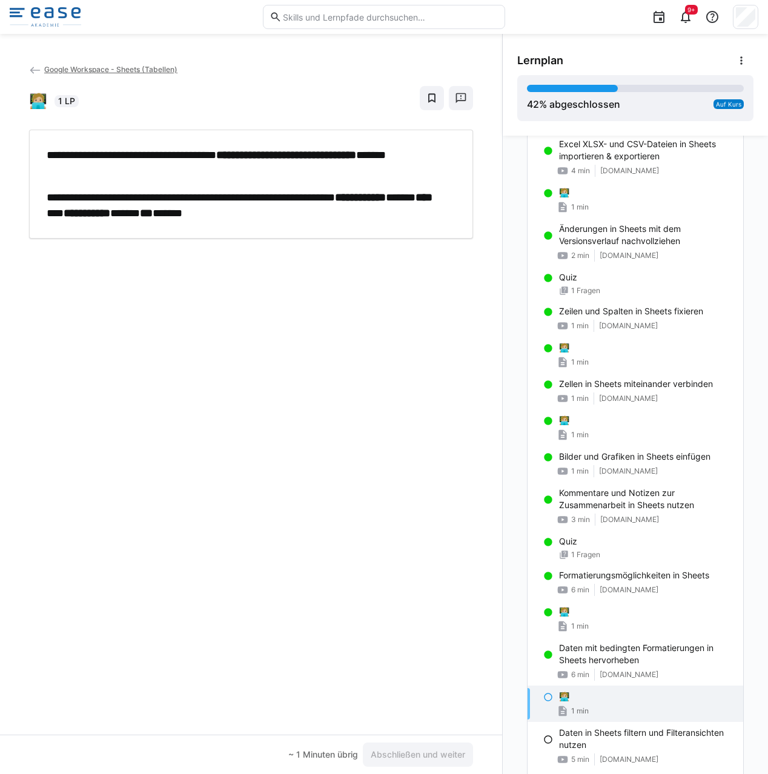
scroll to position [371, 0]
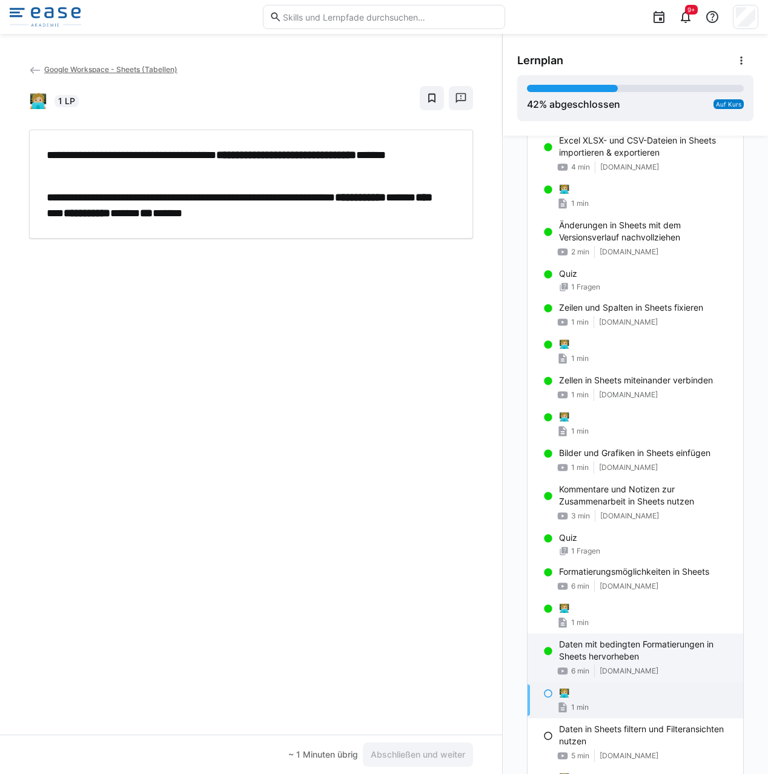
click at [643, 665] on div "6 min [DOMAIN_NAME]" at bounding box center [646, 671] width 174 height 12
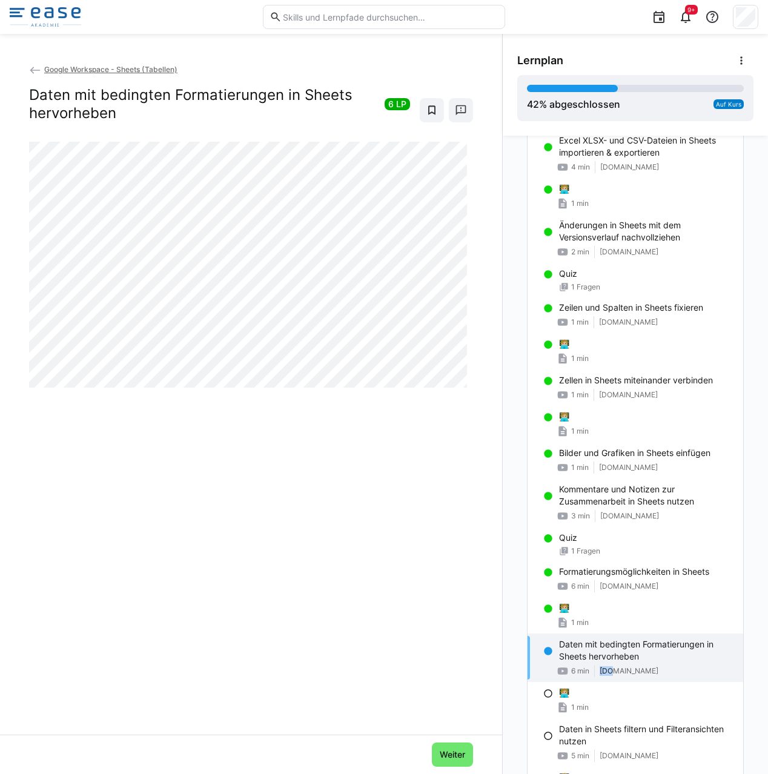
click at [643, 665] on div "6 min [DOMAIN_NAME]" at bounding box center [646, 671] width 174 height 12
click at [598, 688] on div "🧑🏼‍💻" at bounding box center [646, 693] width 174 height 12
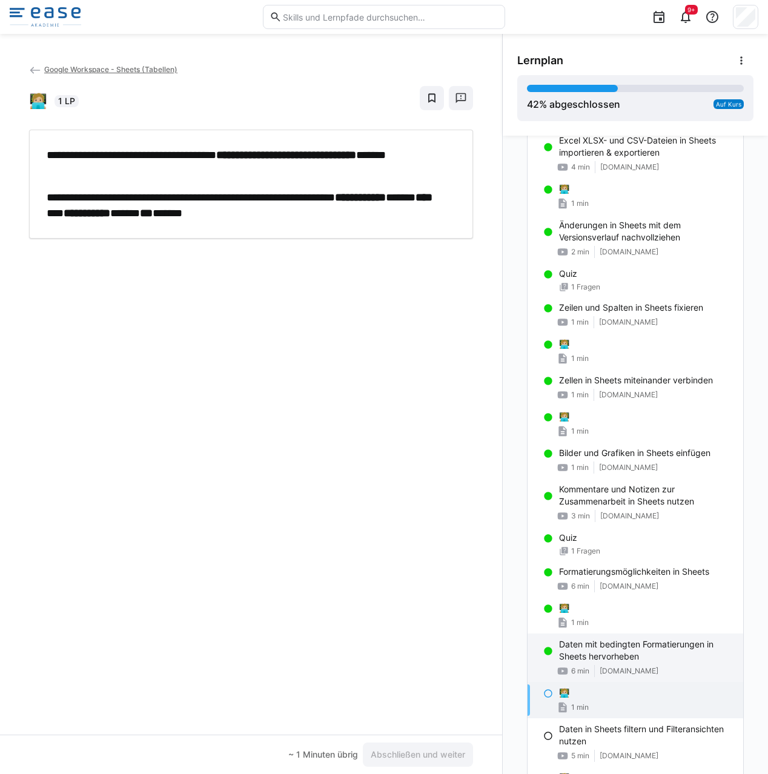
click at [600, 675] on span "[DOMAIN_NAME]" at bounding box center [629, 671] width 59 height 10
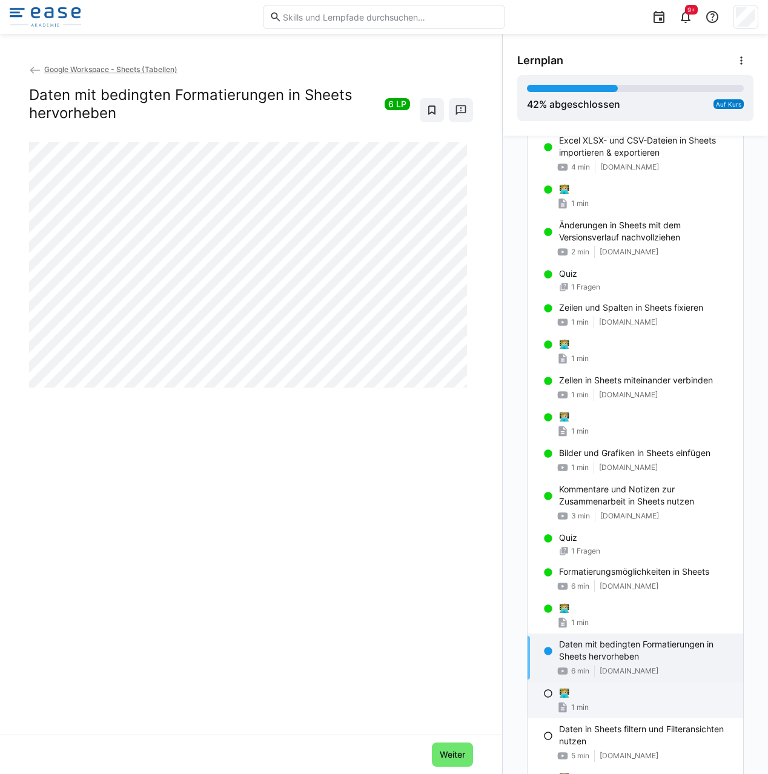
click at [552, 693] on div "🧑🏼‍💻 1 min" at bounding box center [636, 700] width 216 height 36
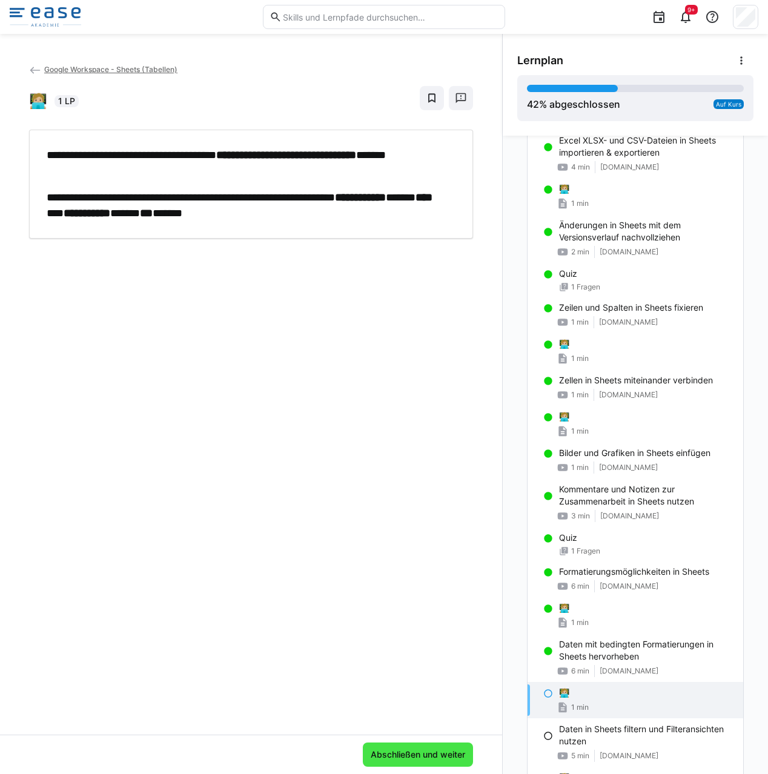
click at [388, 753] on span "Abschließen und weiter" at bounding box center [418, 755] width 98 height 12
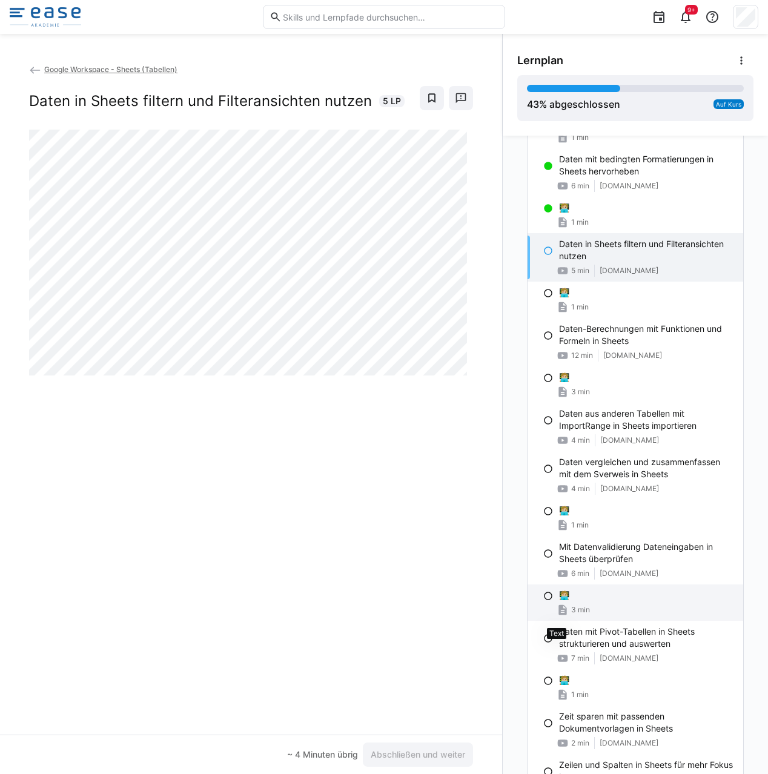
scroll to position [844, 0]
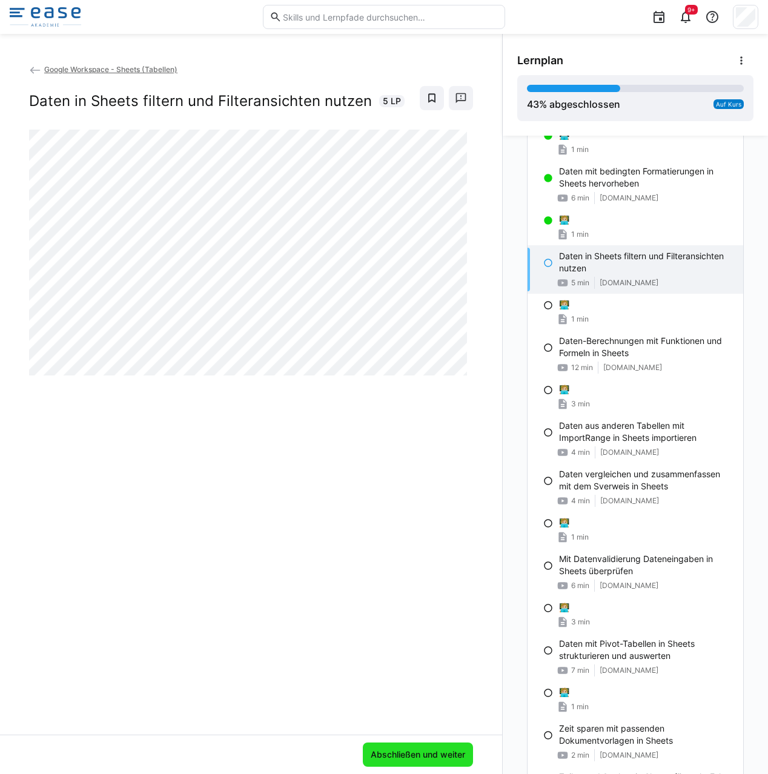
click at [420, 756] on span "Abschließen und weiter" at bounding box center [418, 755] width 98 height 12
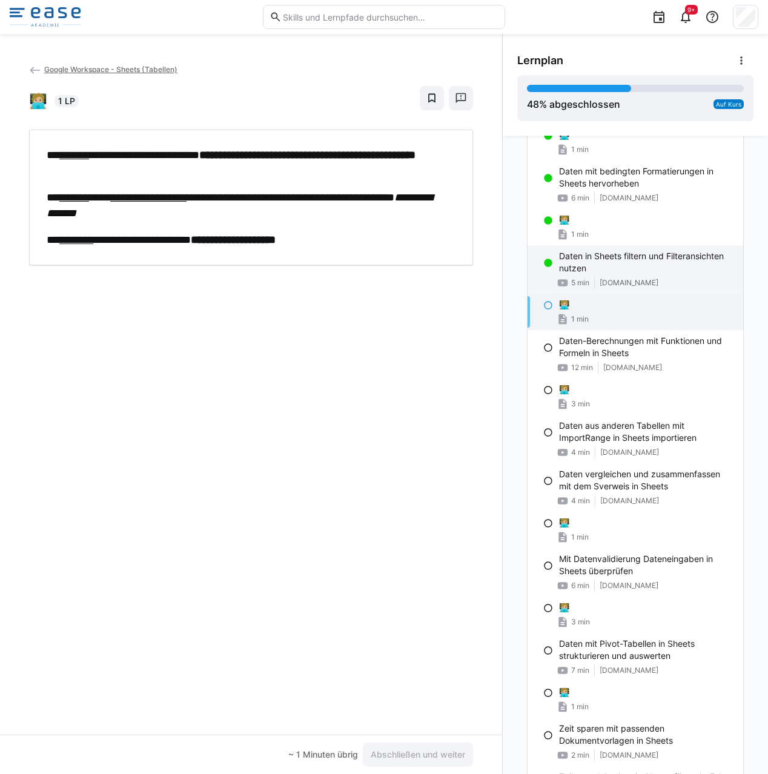
click at [559, 261] on p "Daten in Sheets filtern und Filteransichten nutzen" at bounding box center [646, 262] width 174 height 24
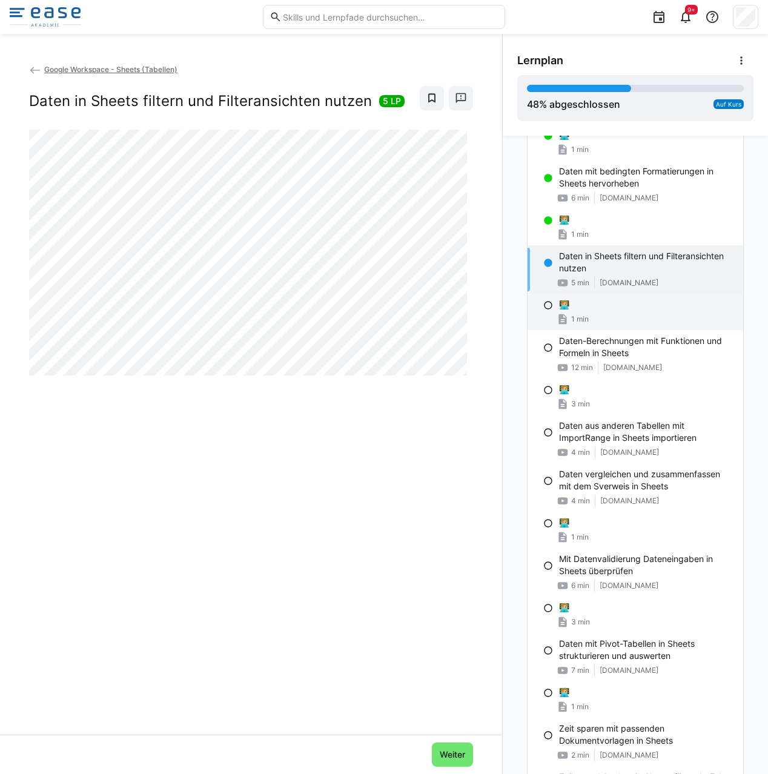
click at [613, 316] on div "1 min" at bounding box center [646, 319] width 174 height 12
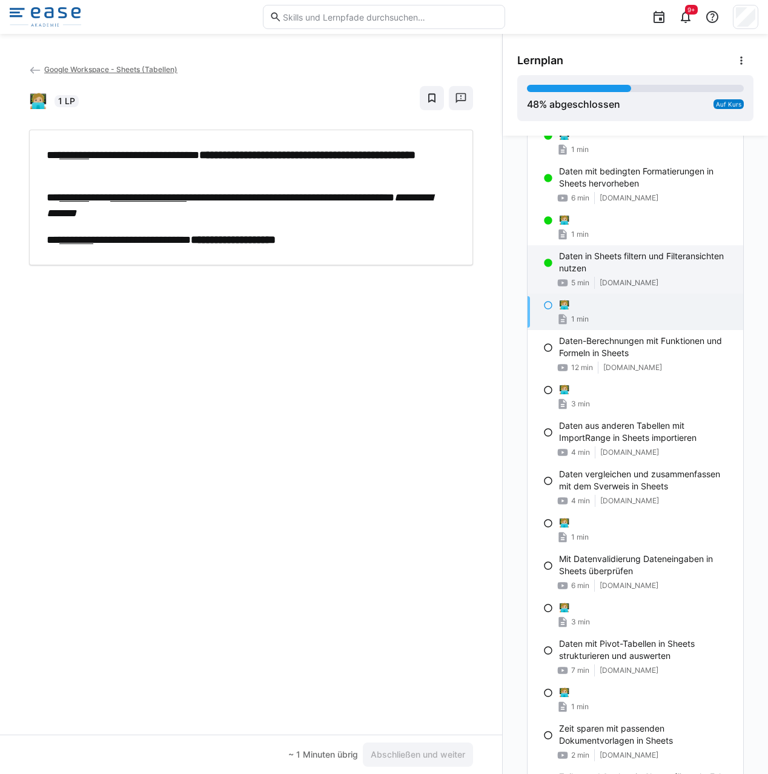
click at [583, 262] on p "Daten in Sheets filtern und Filteransichten nutzen" at bounding box center [646, 262] width 174 height 24
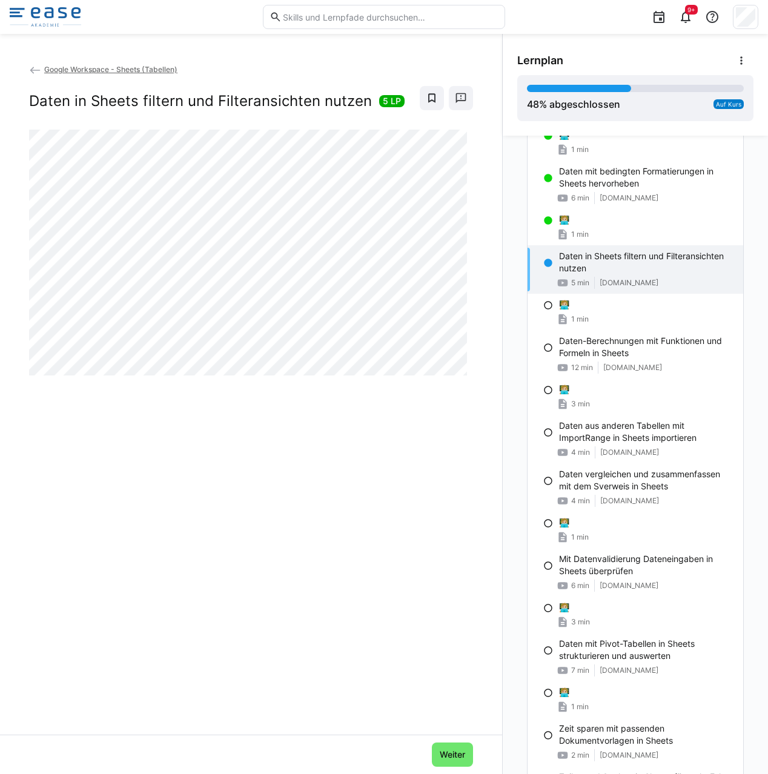
drag, startPoint x: 583, startPoint y: 262, endPoint x: 551, endPoint y: 265, distance: 32.2
click at [582, 262] on p "Daten in Sheets filtern und Filteransichten nutzen" at bounding box center [646, 262] width 174 height 24
click at [572, 314] on span "1 min" at bounding box center [580, 319] width 18 height 10
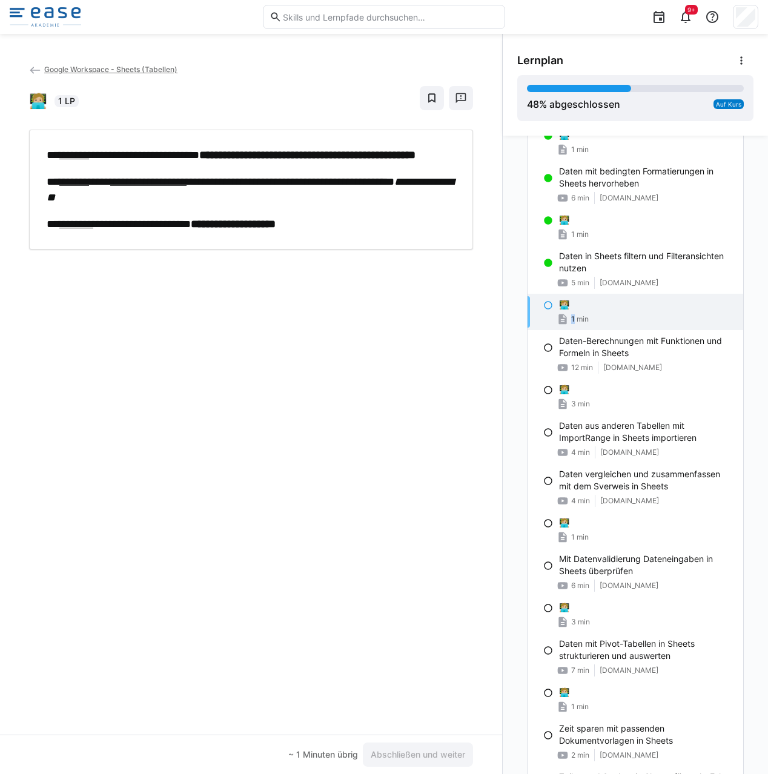
click at [572, 314] on span "1 min" at bounding box center [580, 319] width 18 height 10
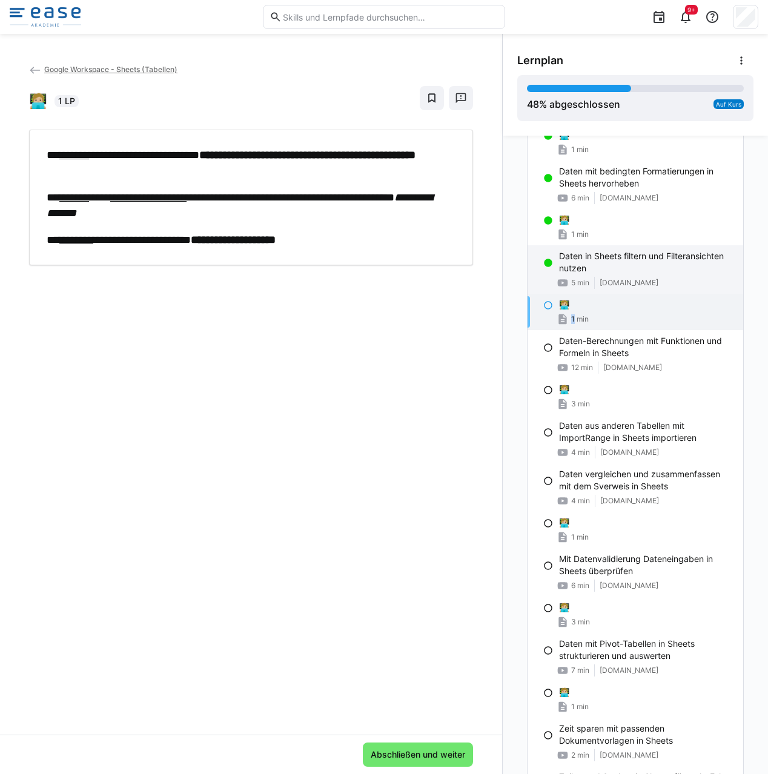
click at [684, 280] on div "5 min [DOMAIN_NAME]" at bounding box center [646, 283] width 174 height 12
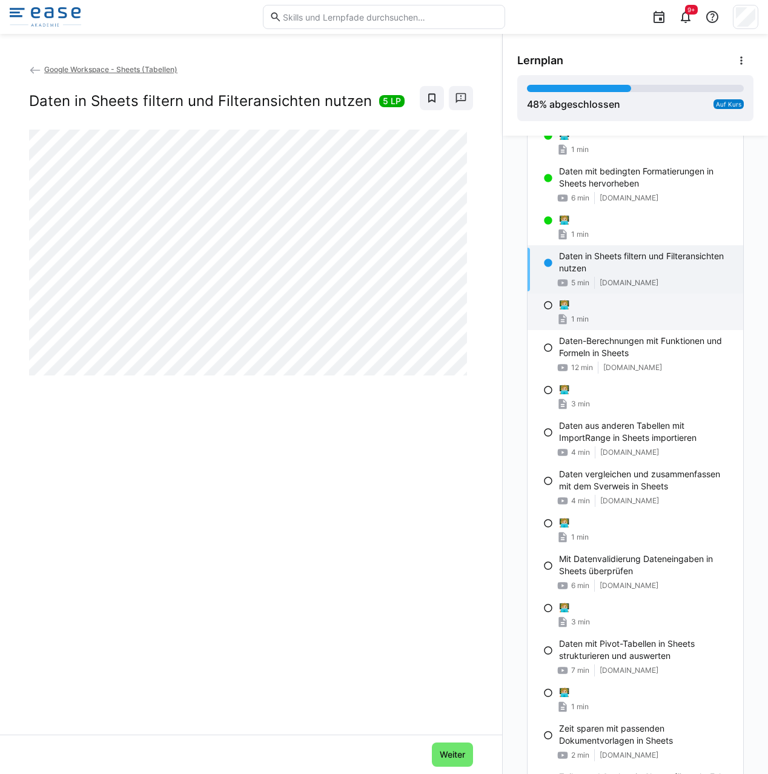
click at [596, 303] on div "🧑🏼‍💻" at bounding box center [646, 305] width 174 height 12
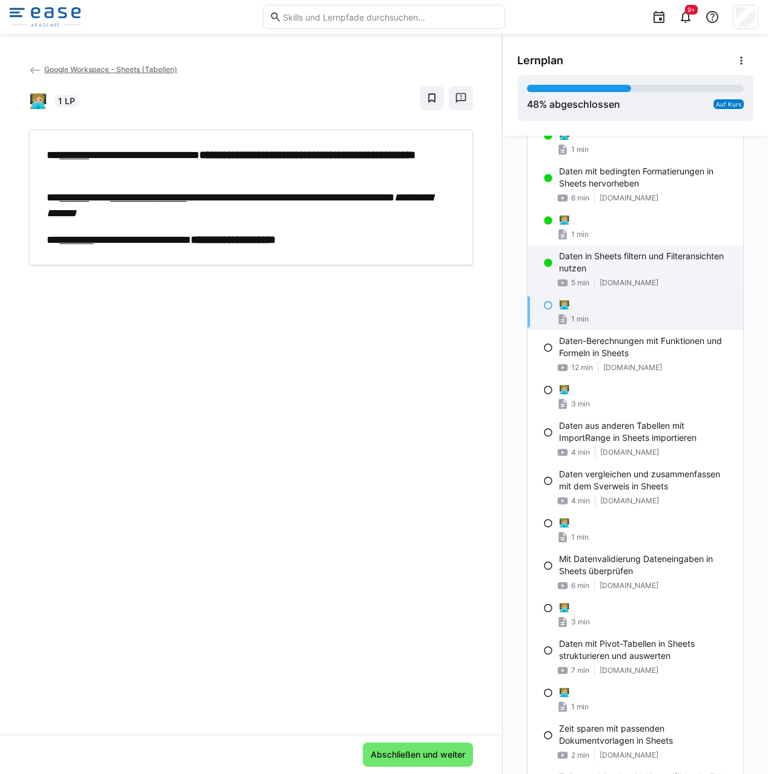
click at [609, 287] on span "[DOMAIN_NAME]" at bounding box center [629, 283] width 59 height 10
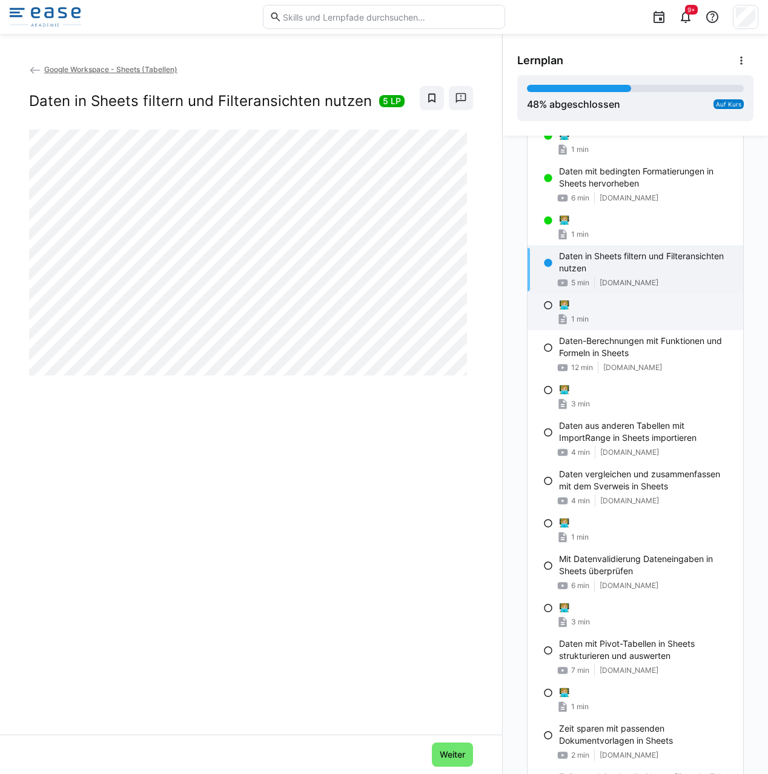
click at [599, 297] on div "🧑🏼‍💻 1 min" at bounding box center [636, 312] width 216 height 36
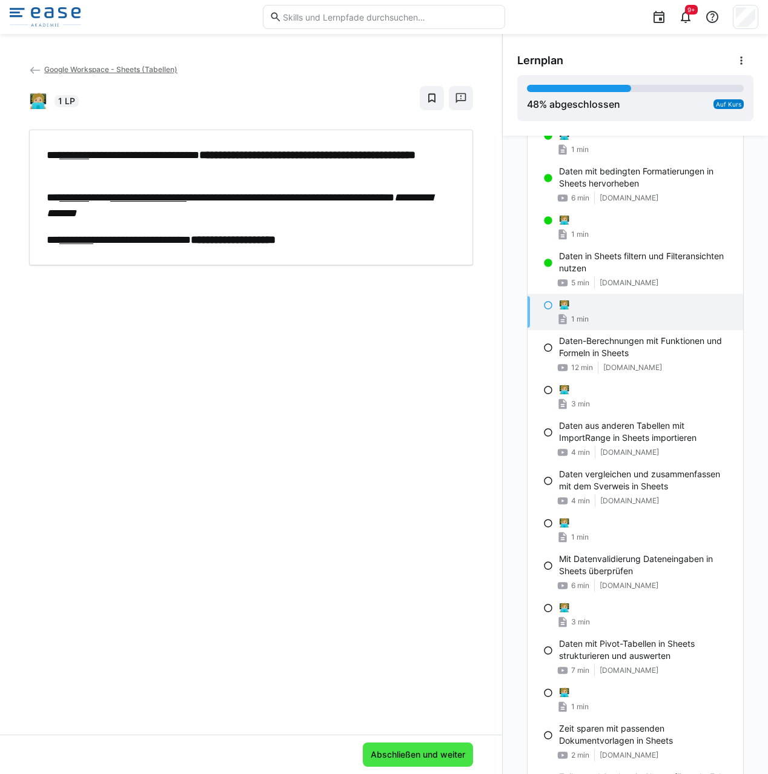
click at [422, 754] on span "Abschließen und weiter" at bounding box center [418, 755] width 98 height 12
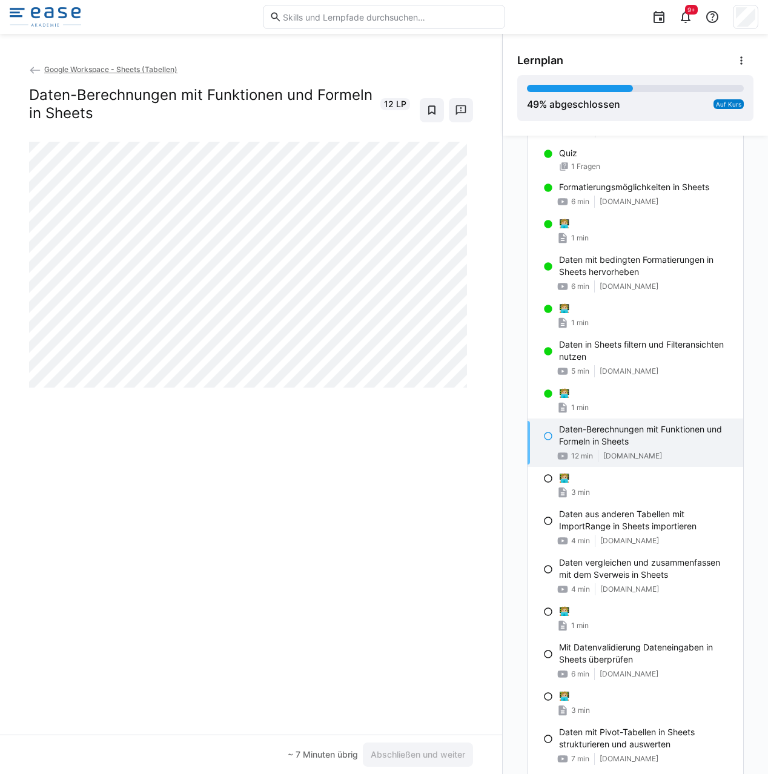
scroll to position [747, 0]
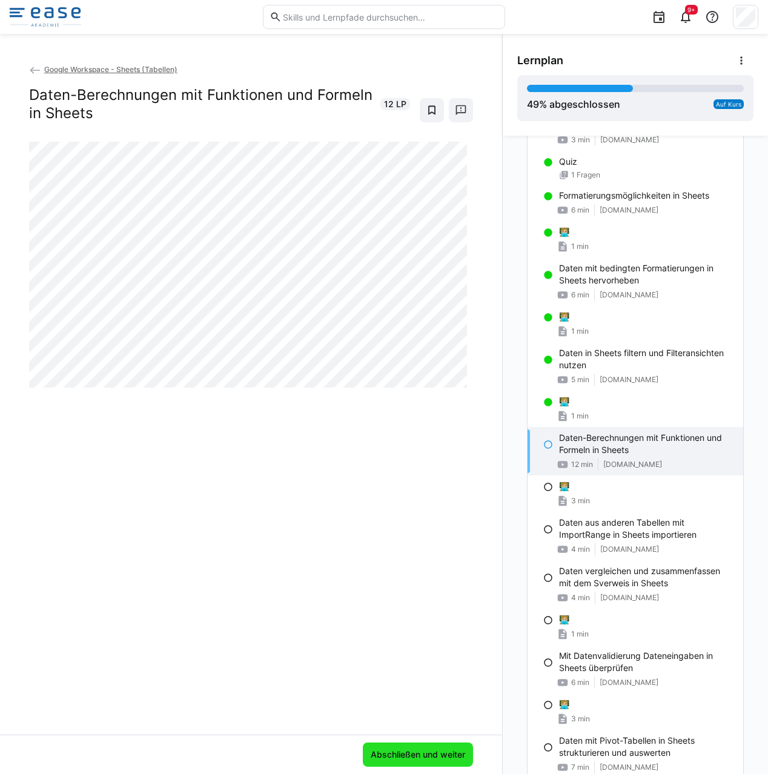
click at [432, 754] on span "Abschließen und weiter" at bounding box center [418, 755] width 98 height 12
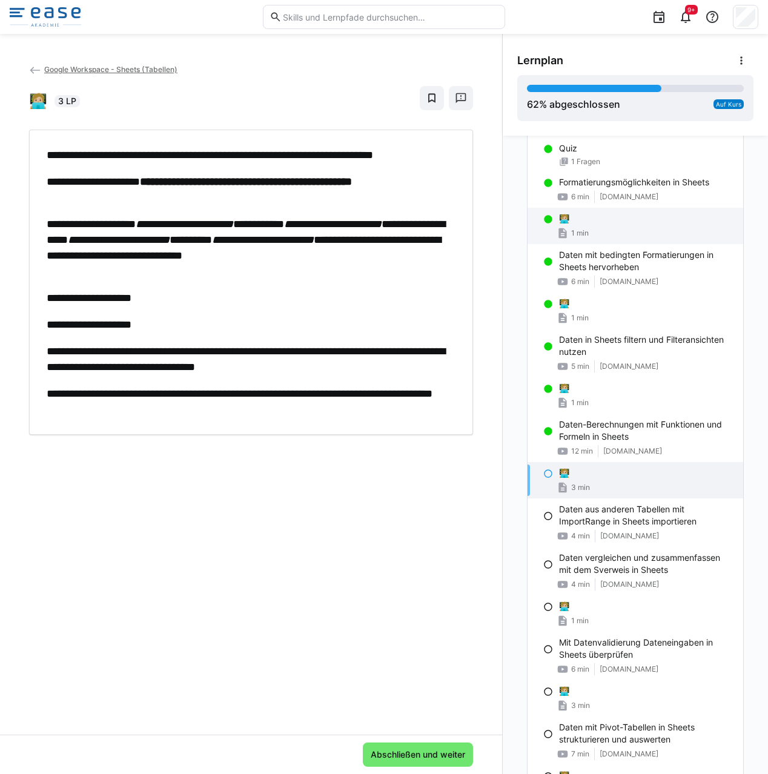
scroll to position [761, 0]
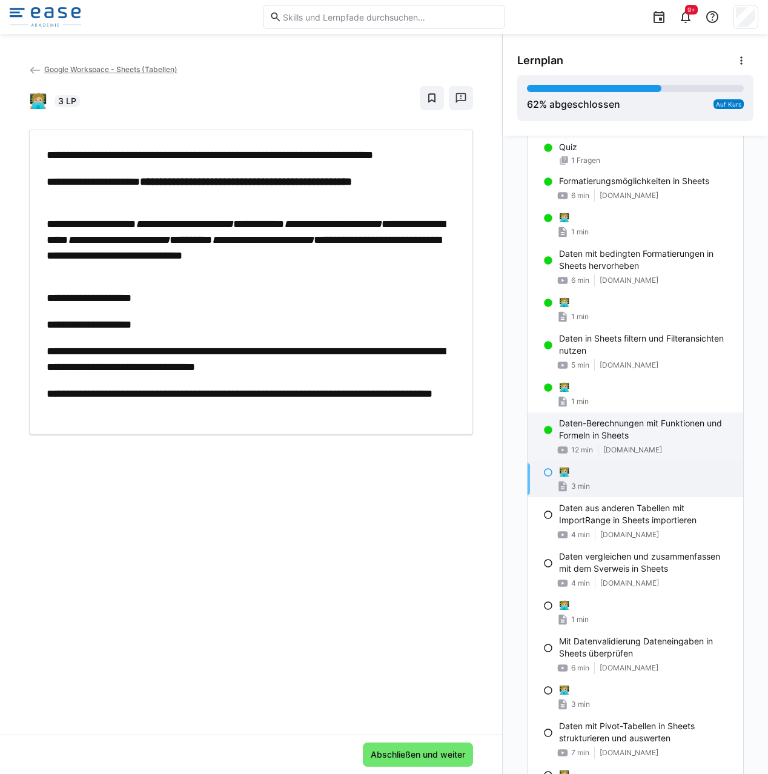
click at [601, 432] on p "Daten-Berechnungen mit Funktionen und Formeln in Sheets" at bounding box center [646, 429] width 174 height 24
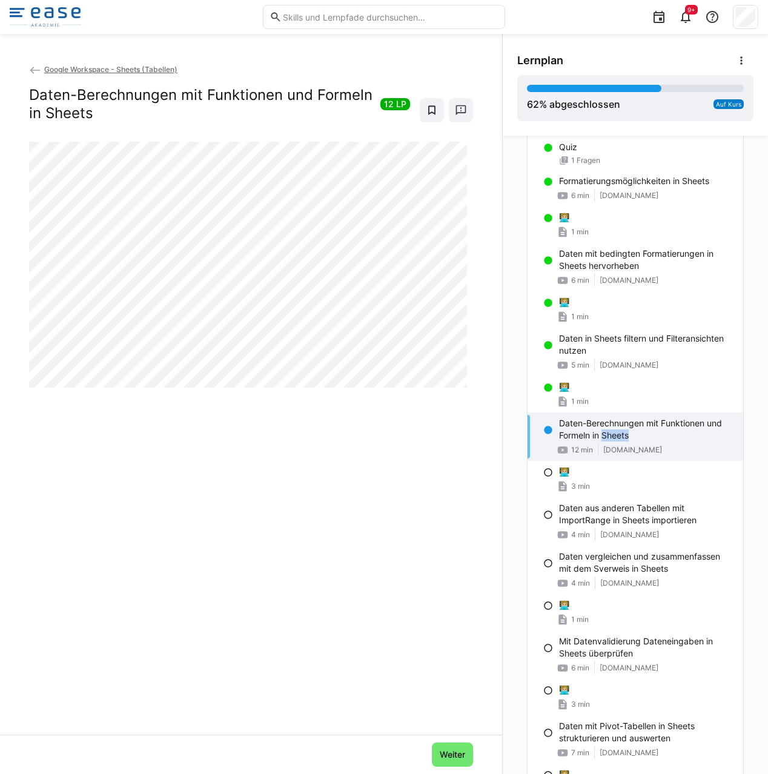
click at [601, 432] on p "Daten-Berechnungen mit Funktionen und Formeln in Sheets" at bounding box center [646, 429] width 174 height 24
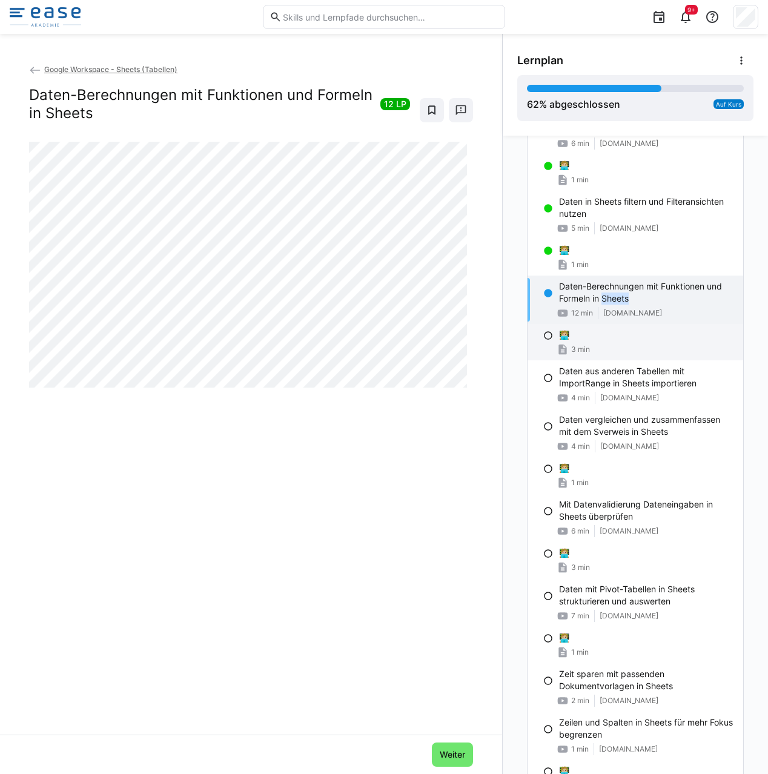
scroll to position [896, 0]
